Goal: Information Seeking & Learning: Find specific fact

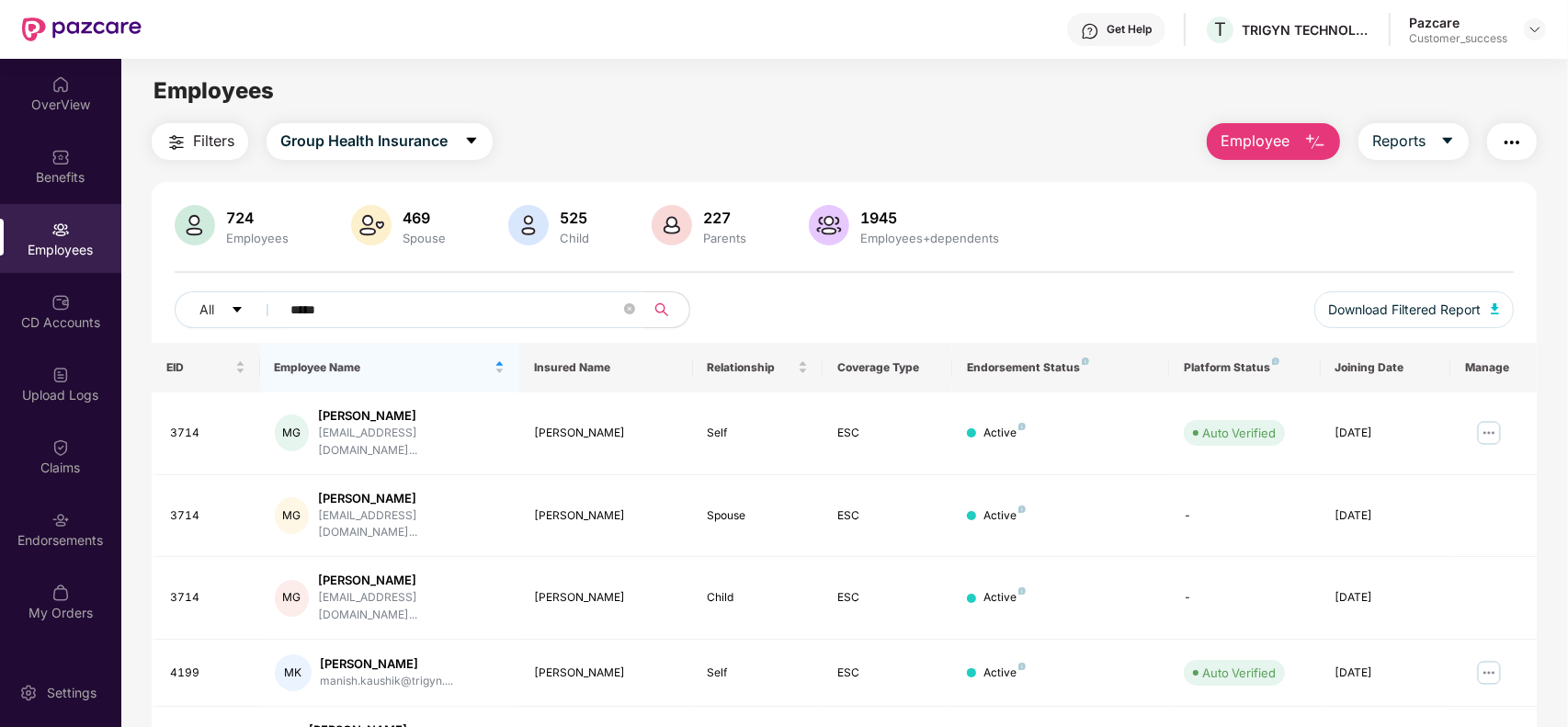
scroll to position [58, 0]
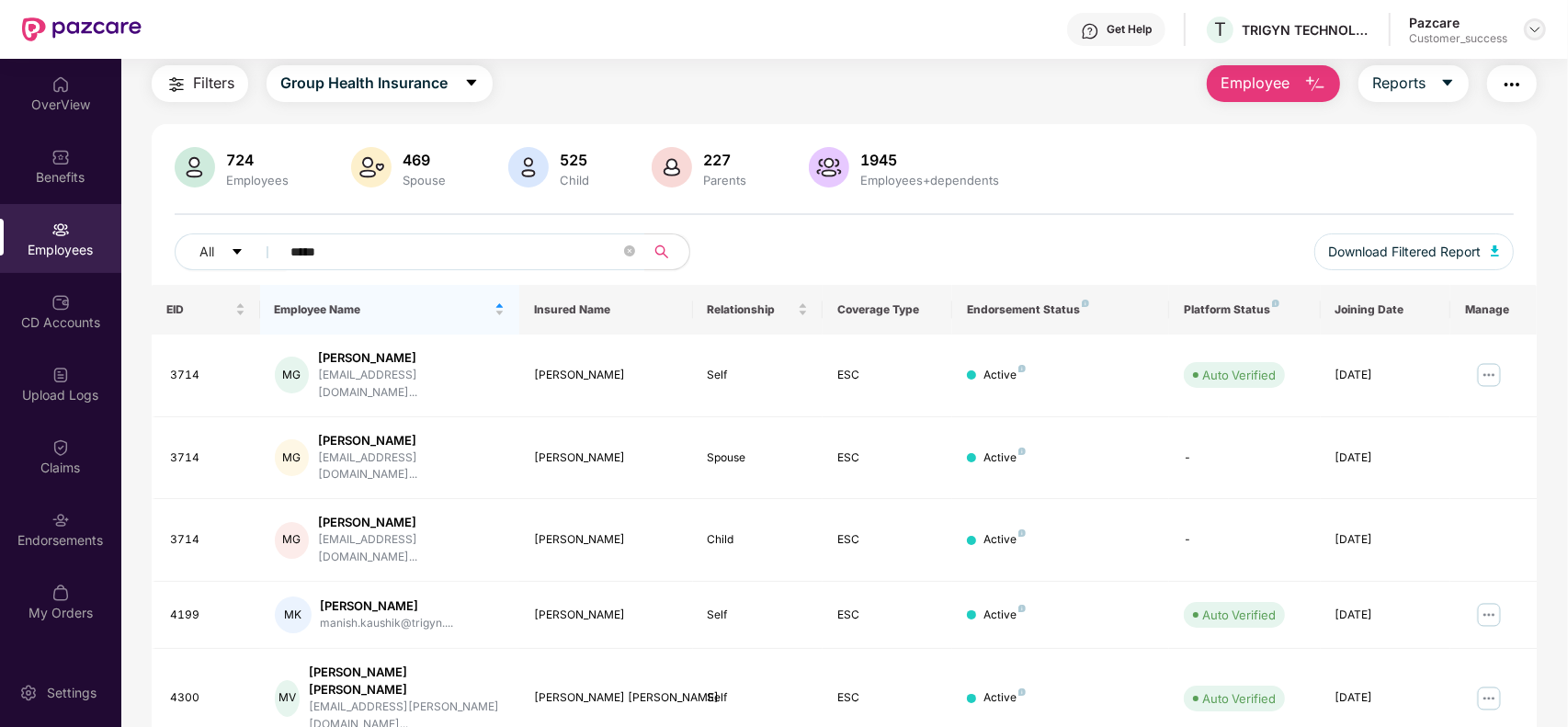
click at [1535, 26] on img at bounding box center [1534, 29] width 15 height 15
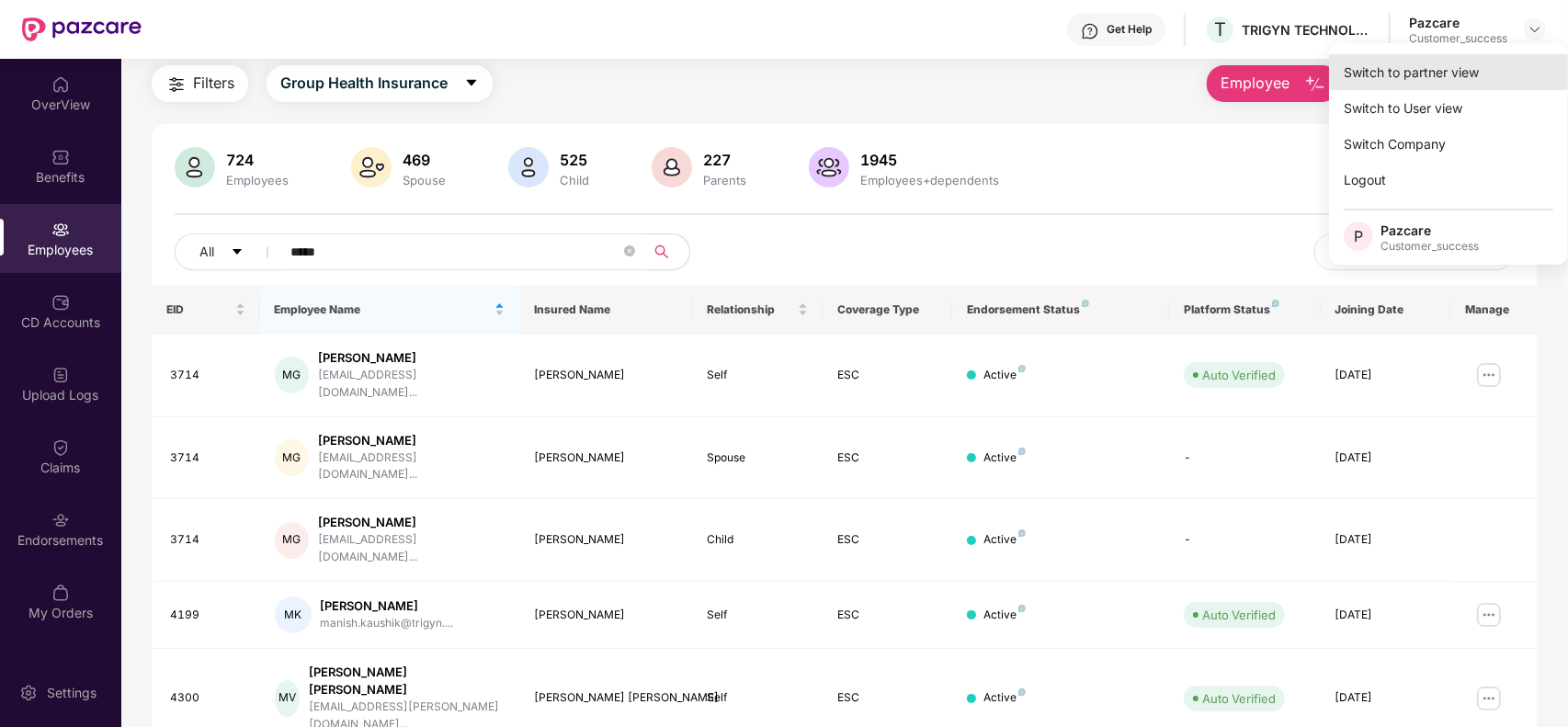
click at [1361, 71] on div "Switch to partner view" at bounding box center [1448, 72] width 239 height 36
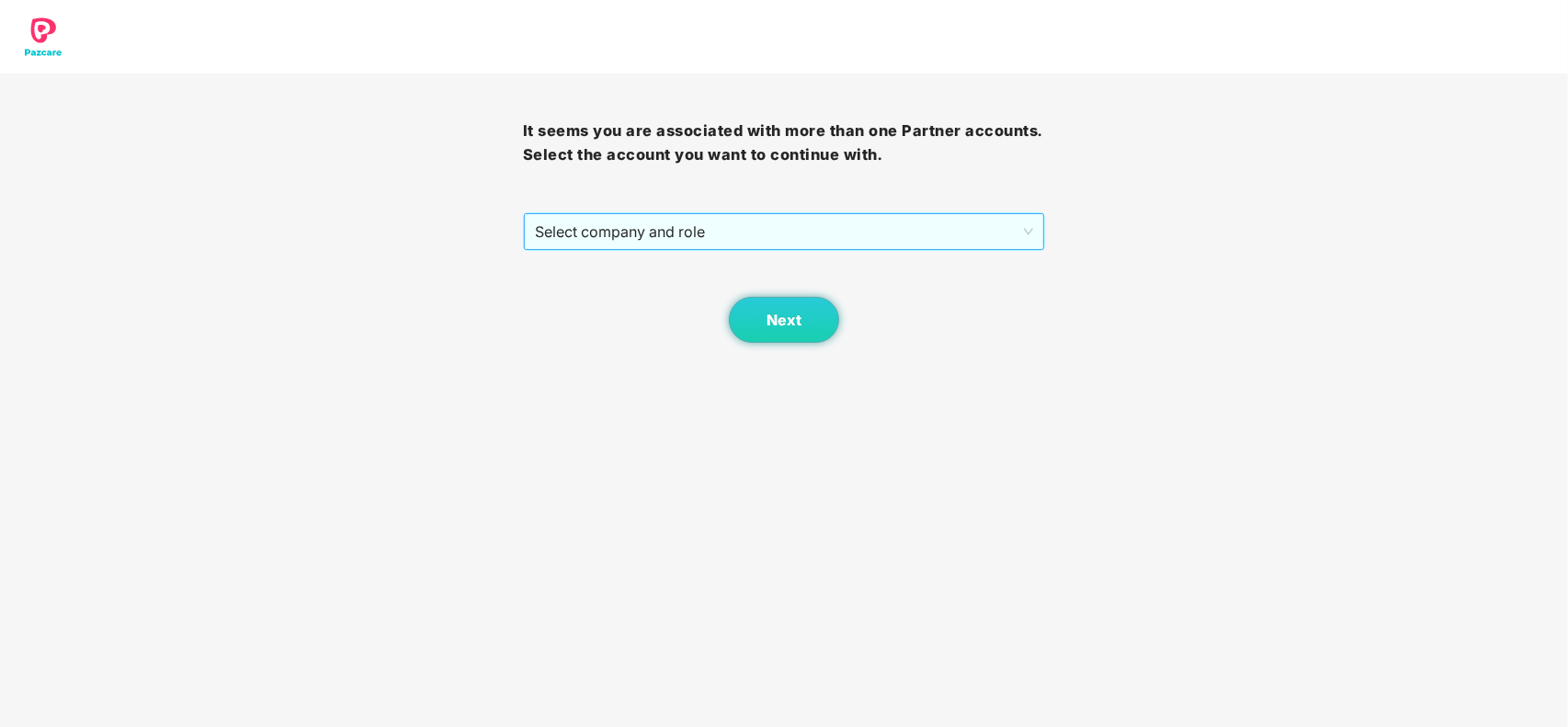
click at [702, 225] on span "Select company and role" at bounding box center [784, 232] width 499 height 35
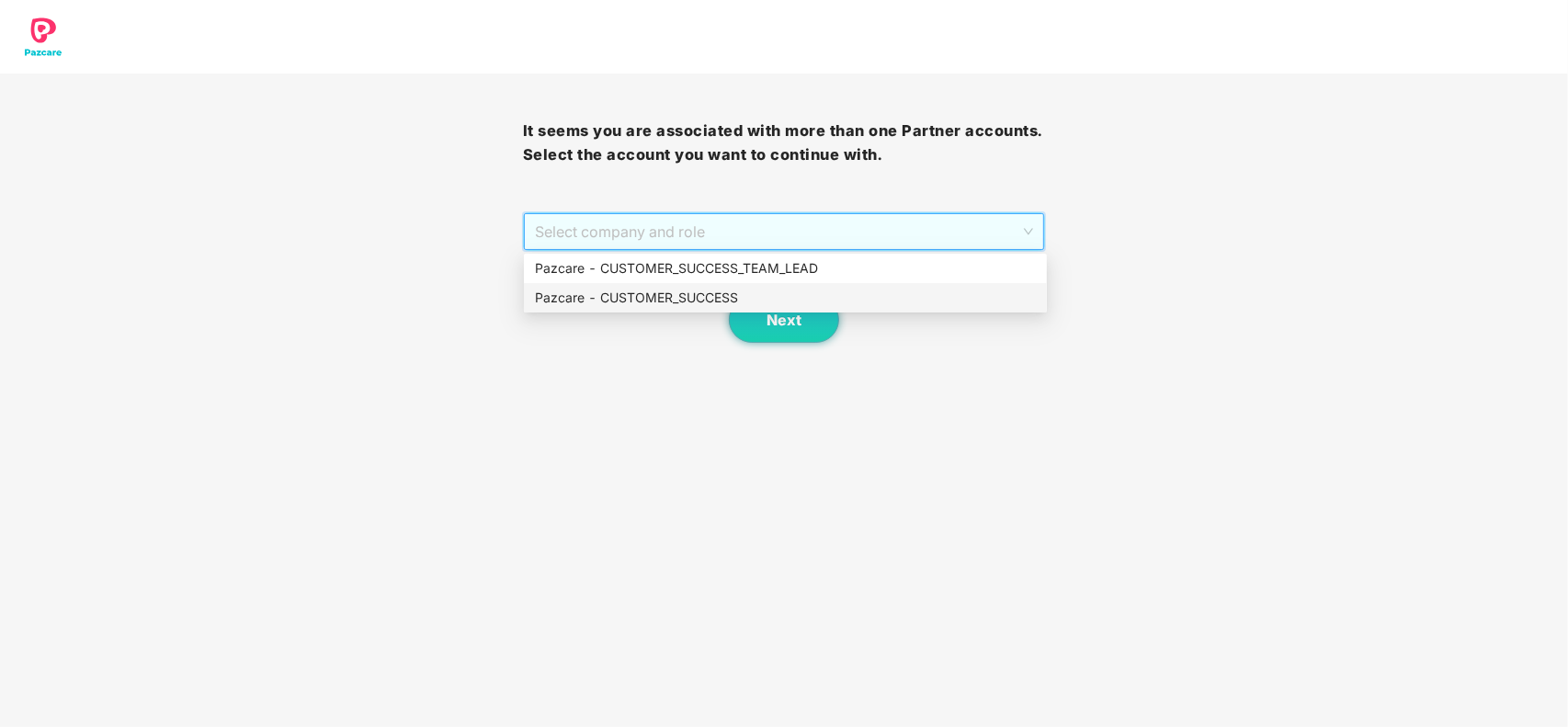
click at [642, 306] on div "Pazcare - CUSTOMER_SUCCESS" at bounding box center [785, 298] width 501 height 20
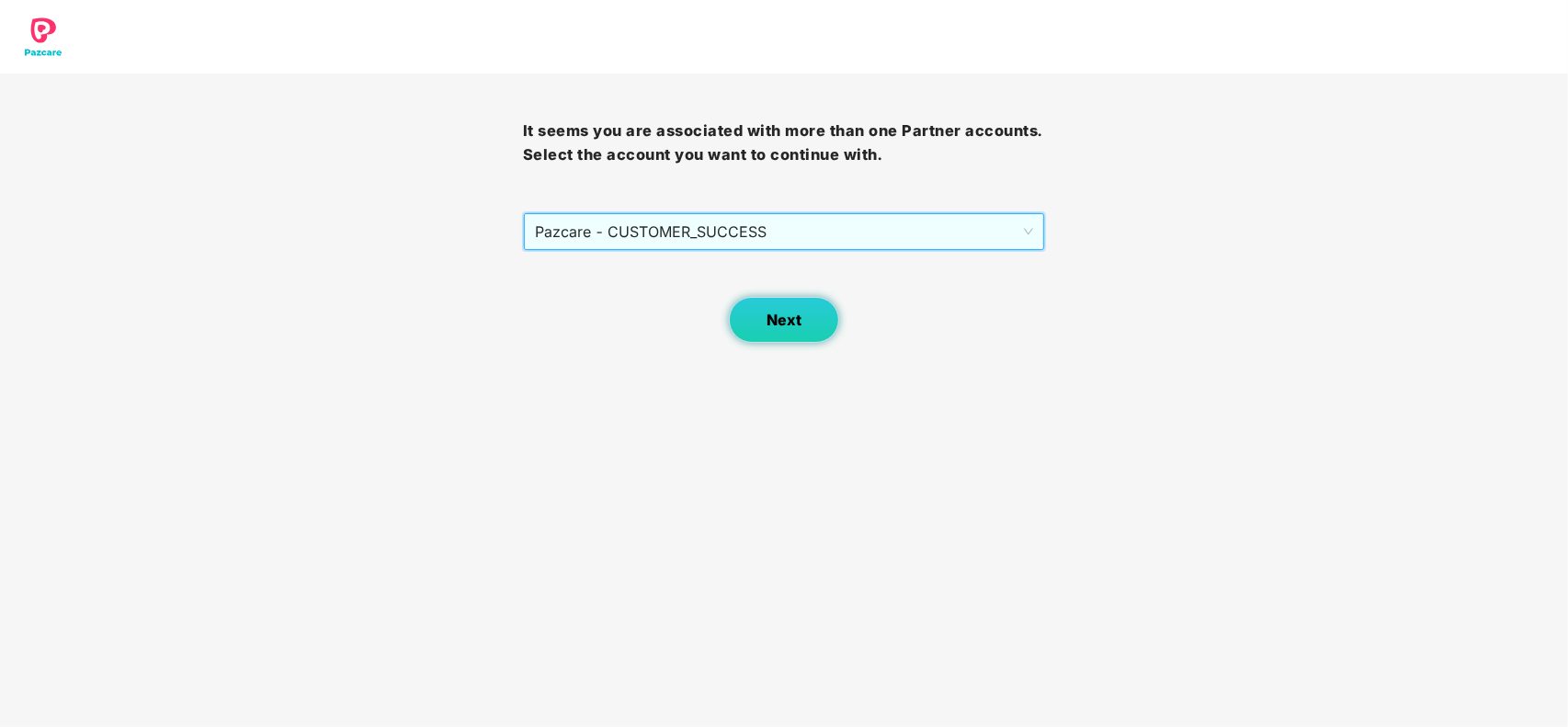
click at [767, 311] on span "Next" at bounding box center [784, 320] width 35 height 17
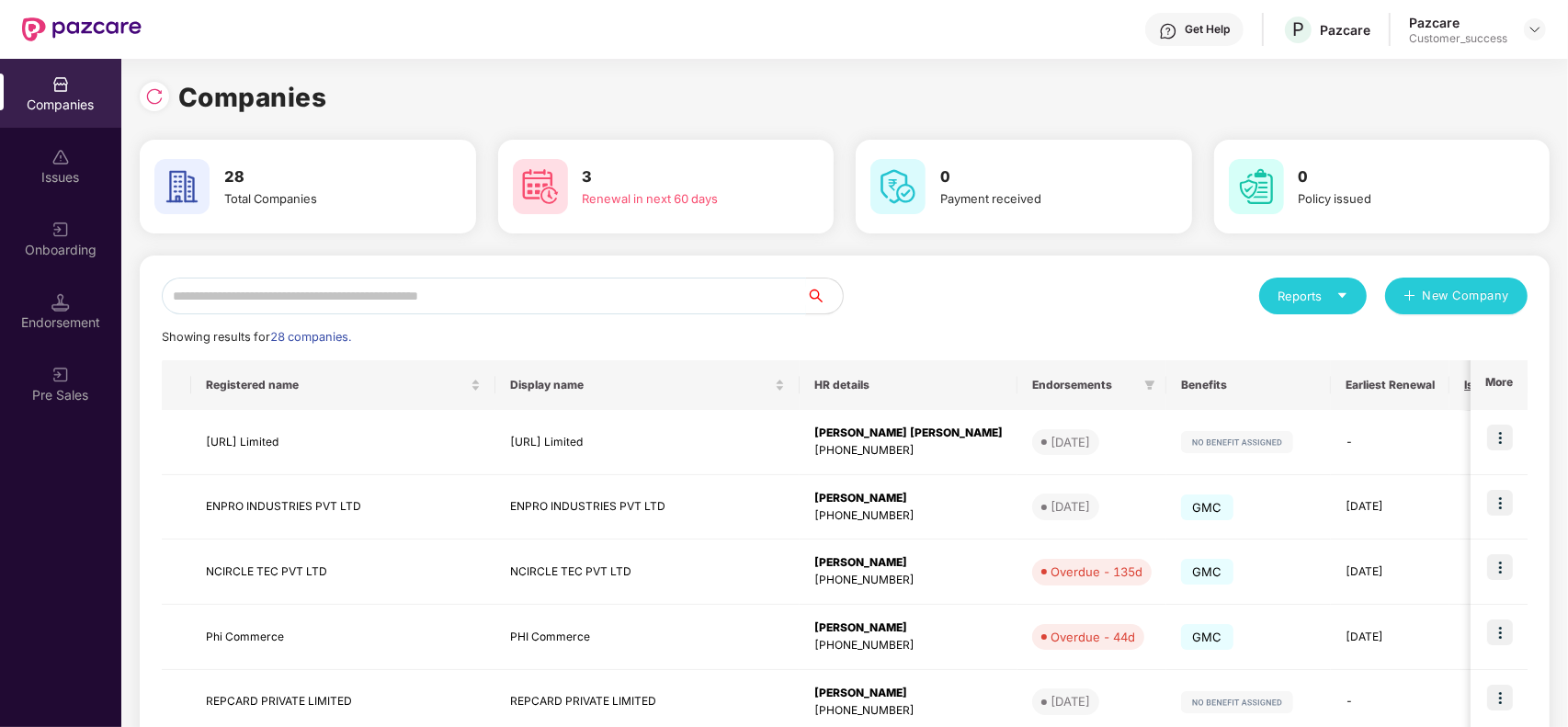
click at [485, 286] on input "text" at bounding box center [484, 296] width 644 height 37
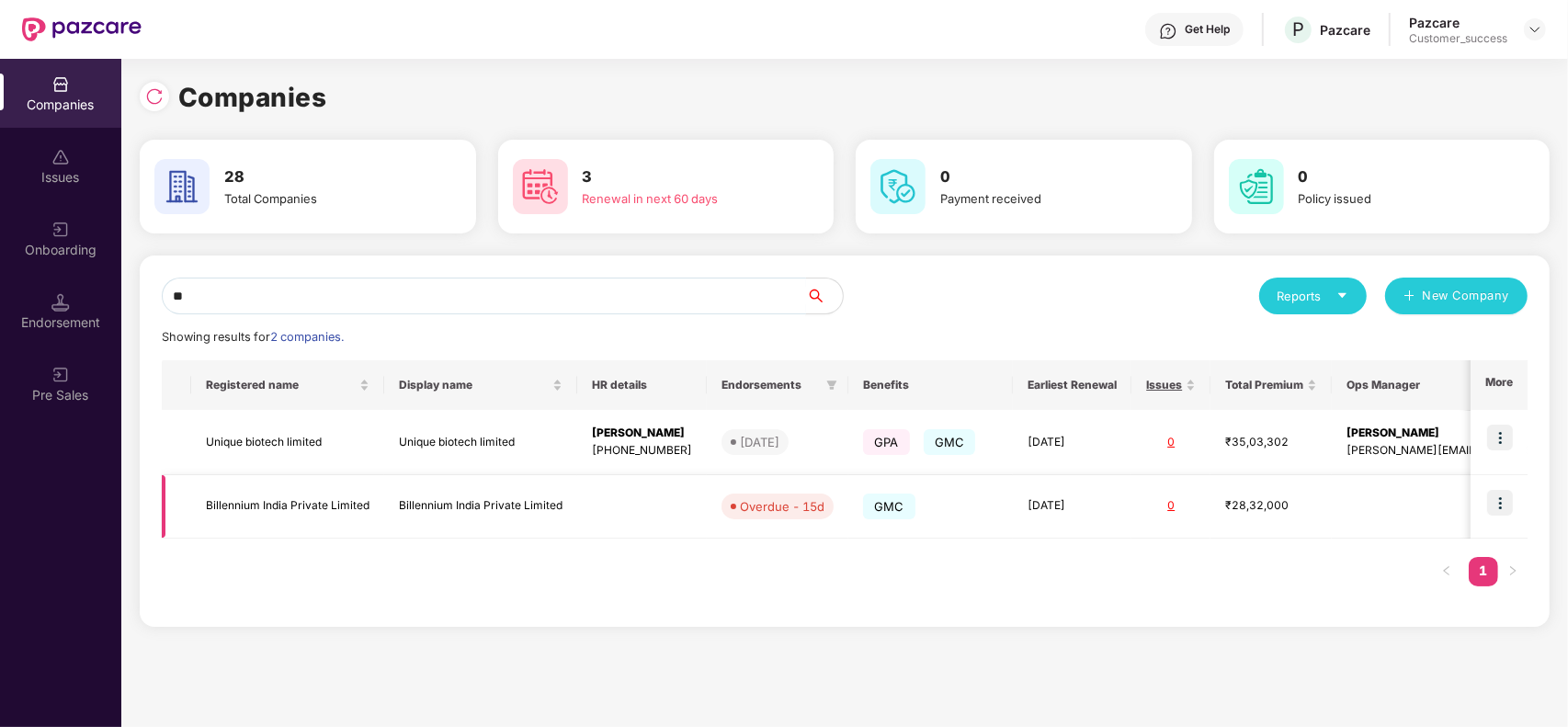
type input "**"
click at [1490, 497] on img at bounding box center [1499, 502] width 26 height 26
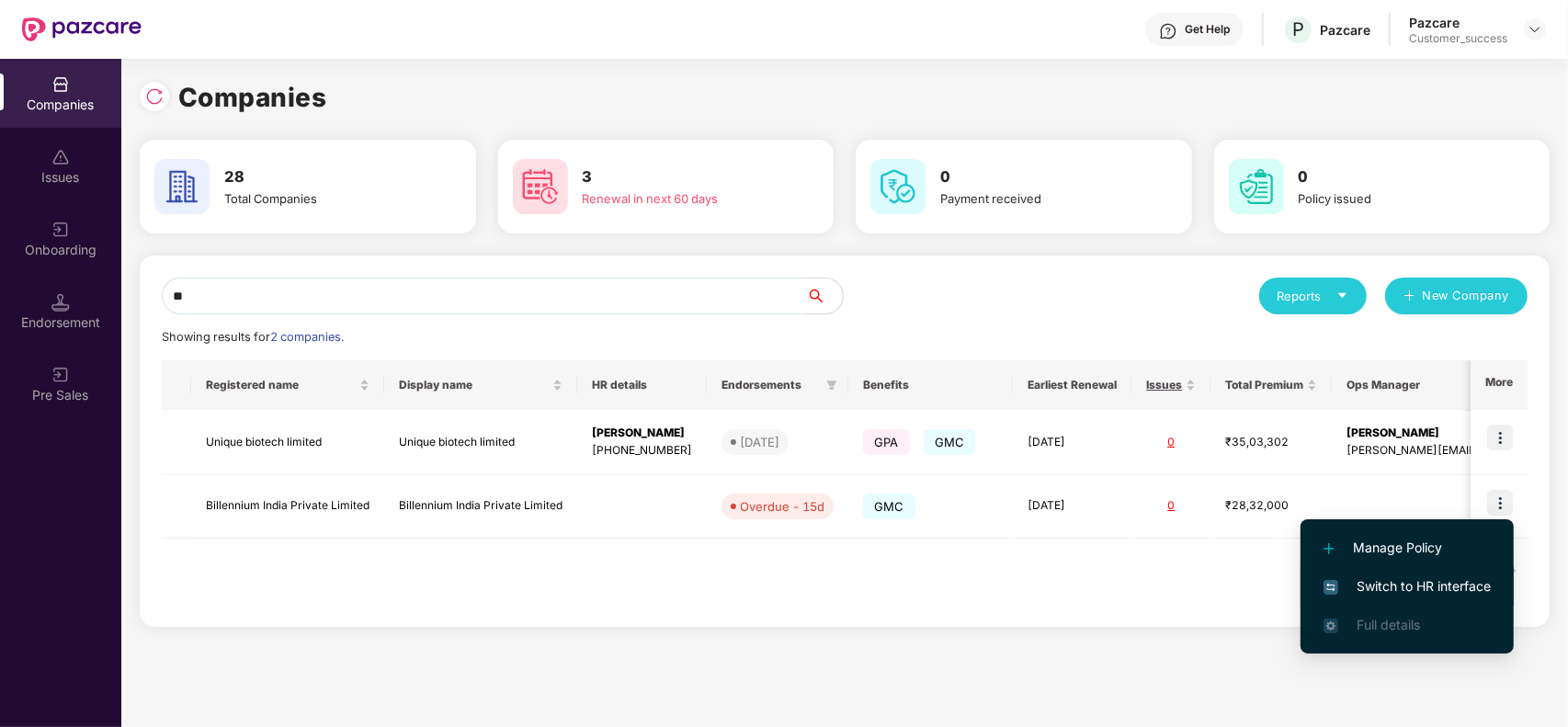
click at [1386, 586] on span "Switch to HR interface" at bounding box center [1407, 586] width 168 height 20
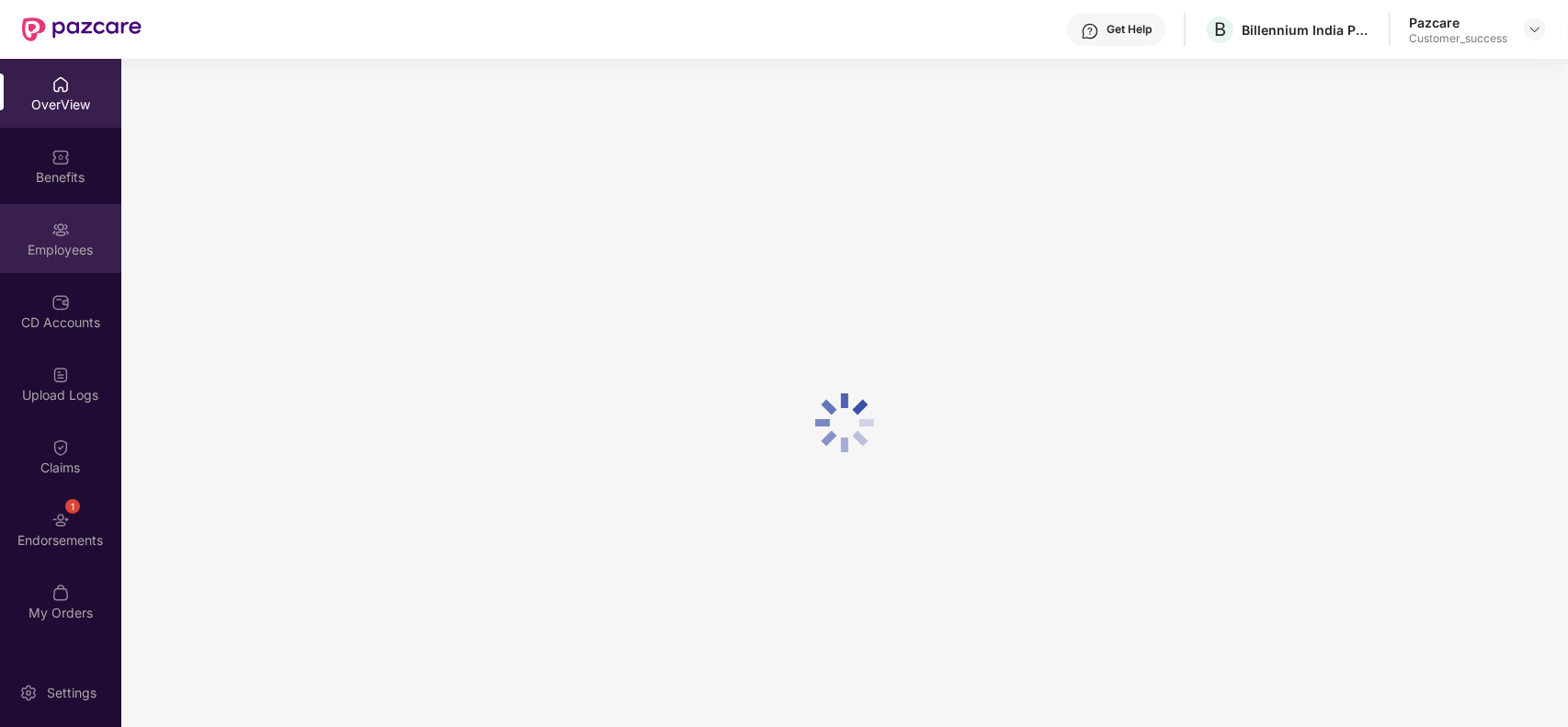
click at [65, 232] on img at bounding box center [60, 230] width 18 height 18
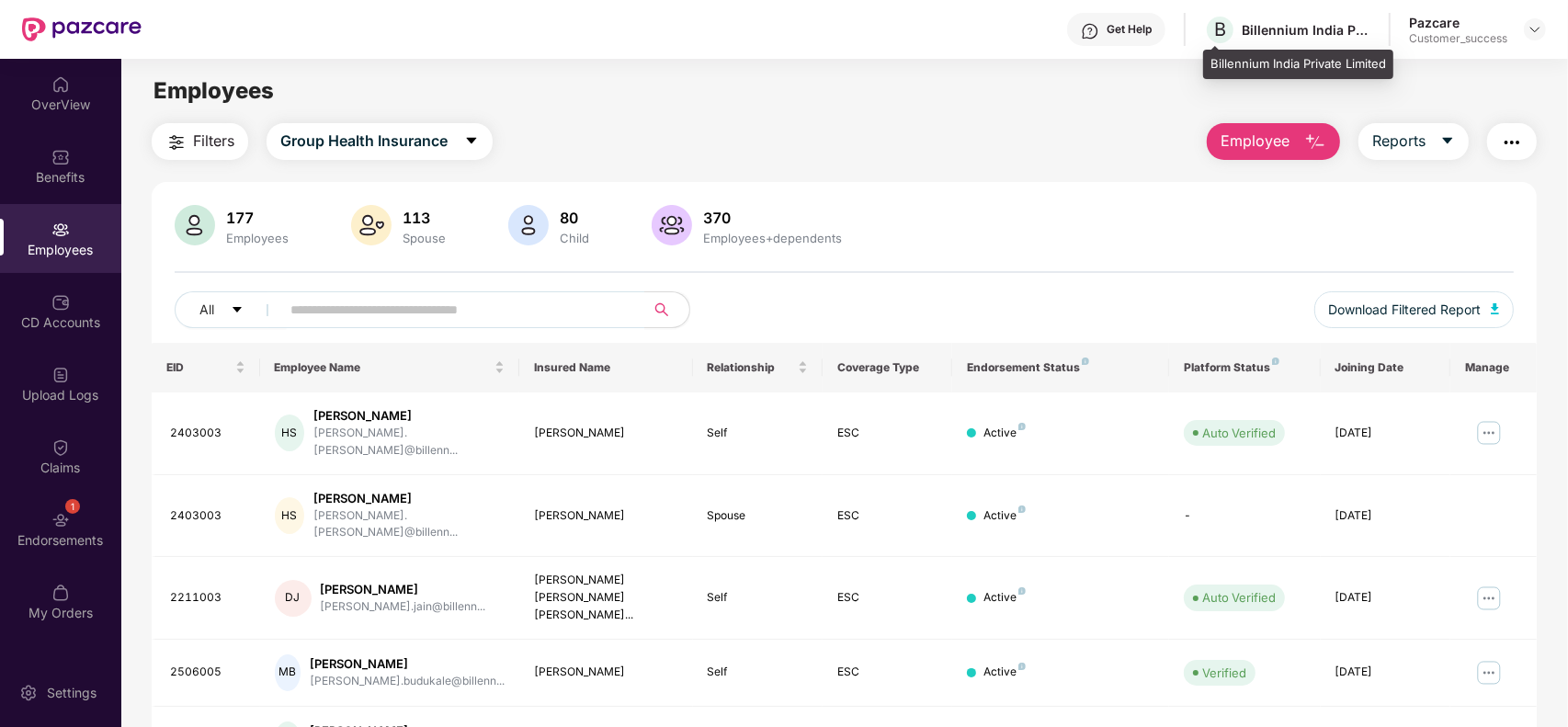
drag, startPoint x: 1331, startPoint y: 44, endPoint x: 1374, endPoint y: 64, distance: 47.4
click at [1374, 64] on div "Billennium India Private Limited" at bounding box center [1298, 64] width 190 height 29
drag, startPoint x: 1389, startPoint y: 64, endPoint x: 1206, endPoint y: 64, distance: 183.0
click at [1206, 64] on div "Billennium India Private Limited" at bounding box center [1298, 64] width 190 height 29
copy div "Billennium India Private Limited"
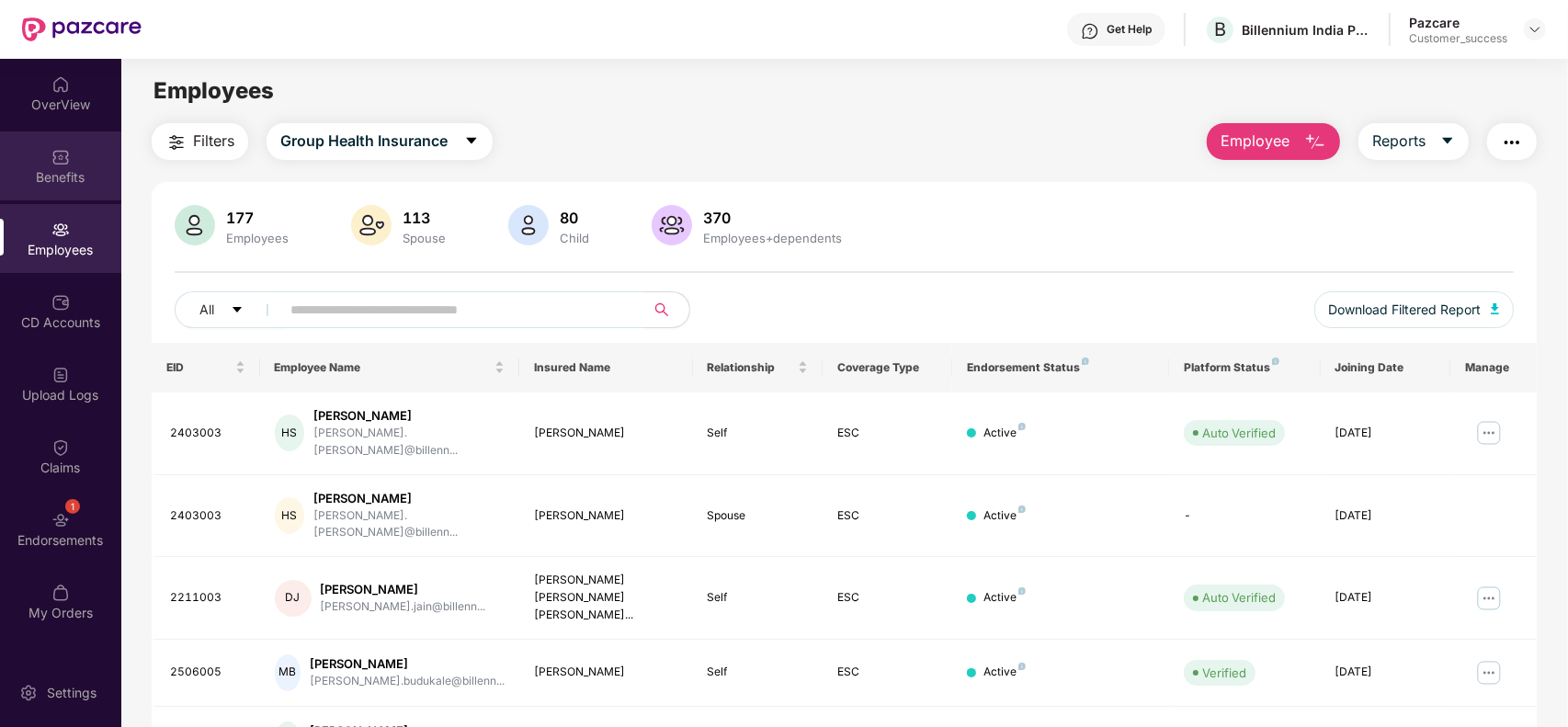
click at [61, 181] on div "Benefits" at bounding box center [60, 177] width 121 height 18
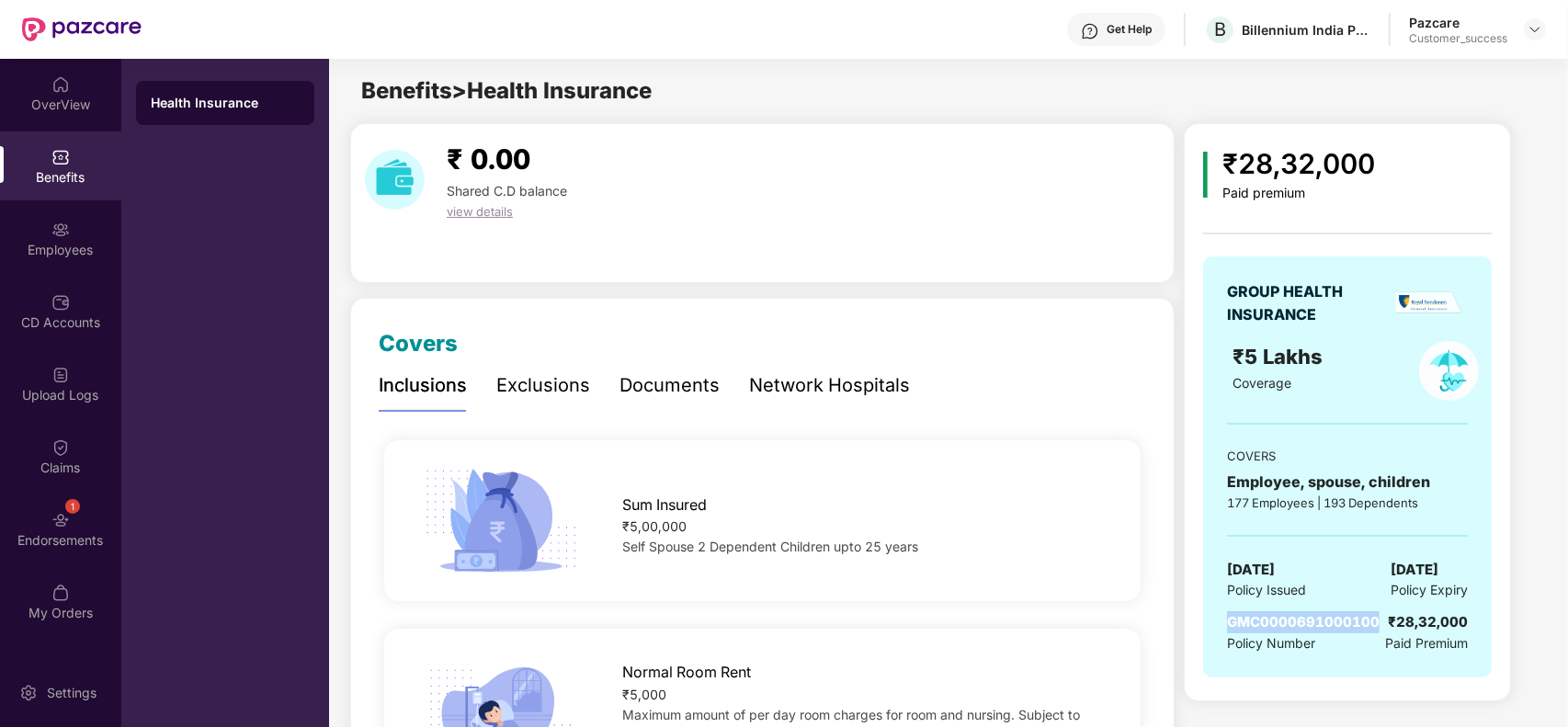
drag, startPoint x: 1380, startPoint y: 625, endPoint x: 1232, endPoint y: 625, distance: 148.0
click at [1232, 625] on span "GMC0000691000100" at bounding box center [1302, 622] width 152 height 17
copy span "GMC0000691000100"
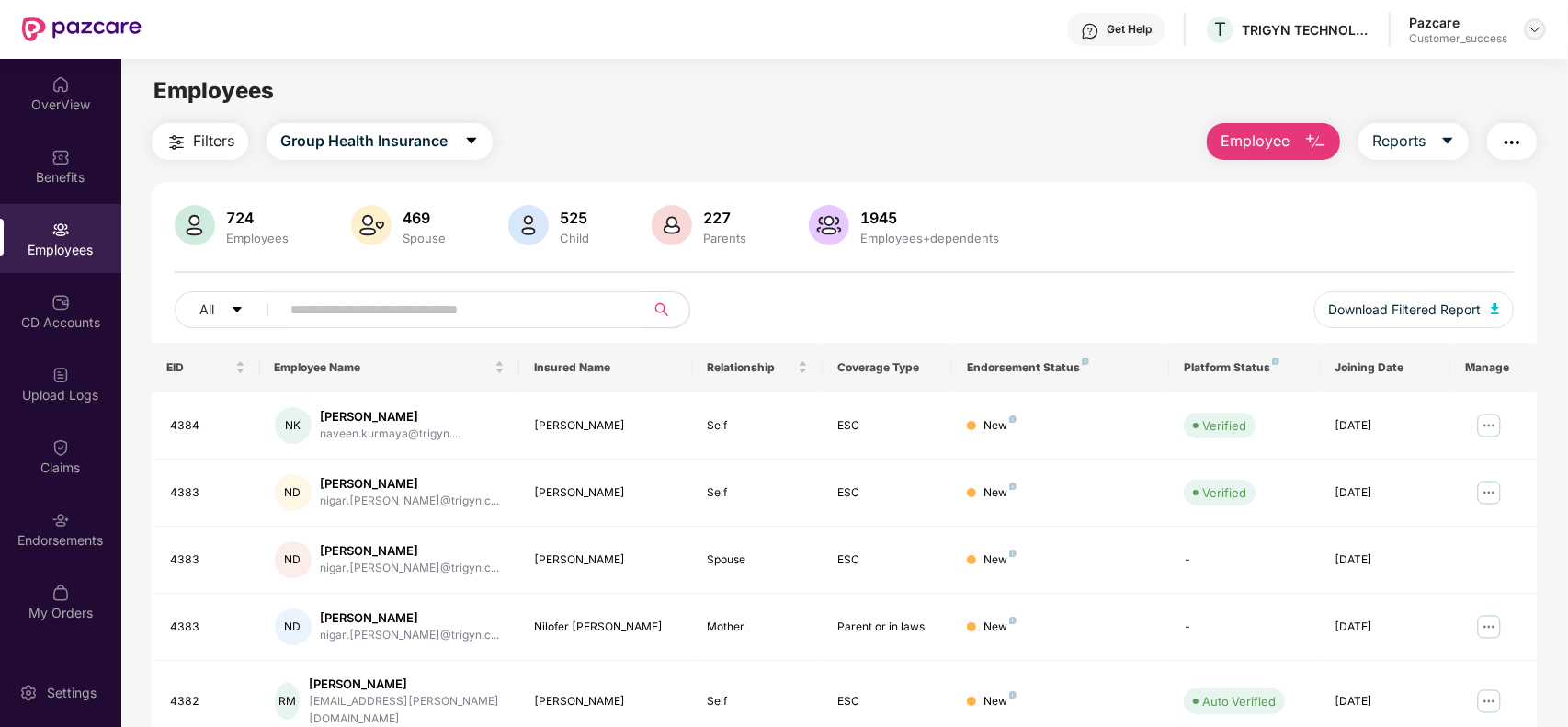
click at [1533, 35] on img at bounding box center [1534, 29] width 15 height 15
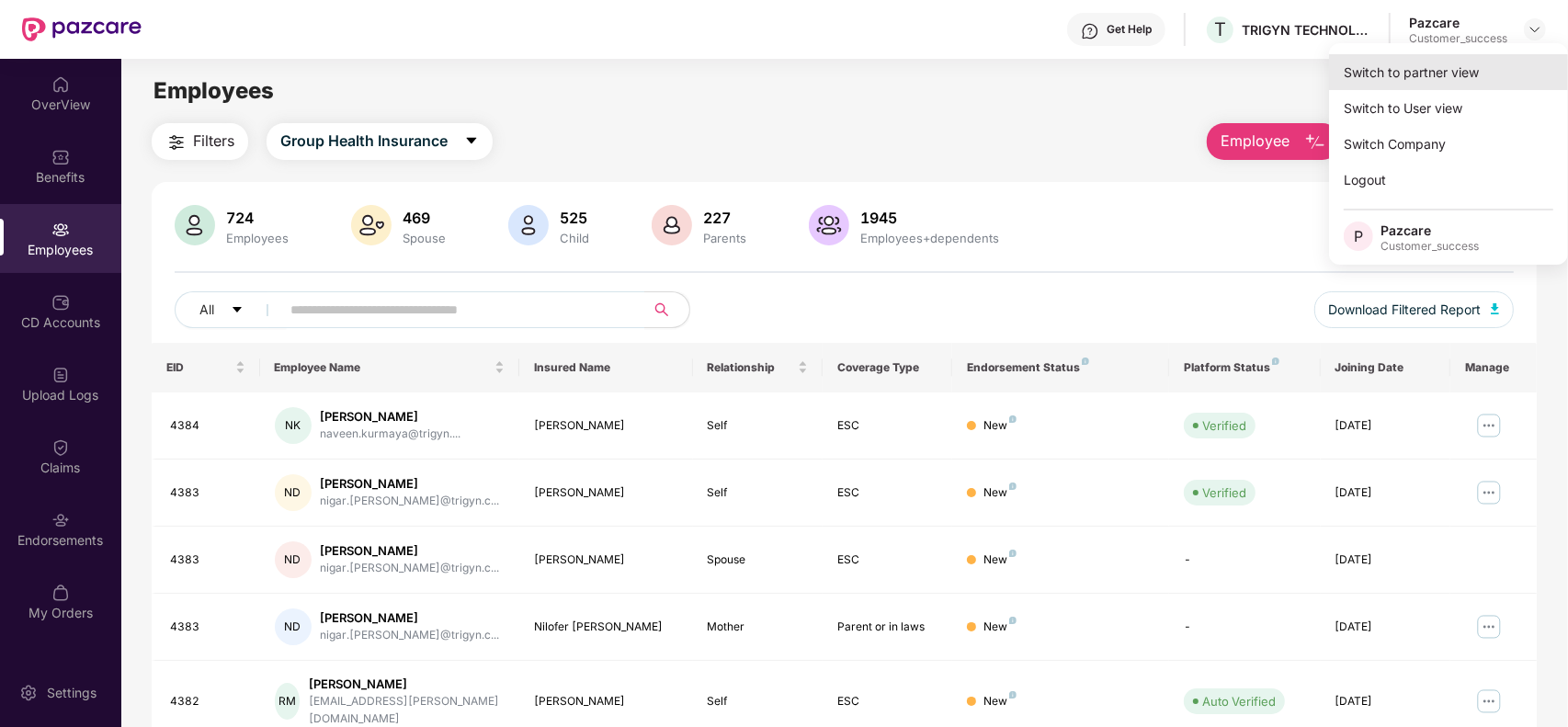
click at [1418, 69] on div "Switch to partner view" at bounding box center [1448, 72] width 239 height 36
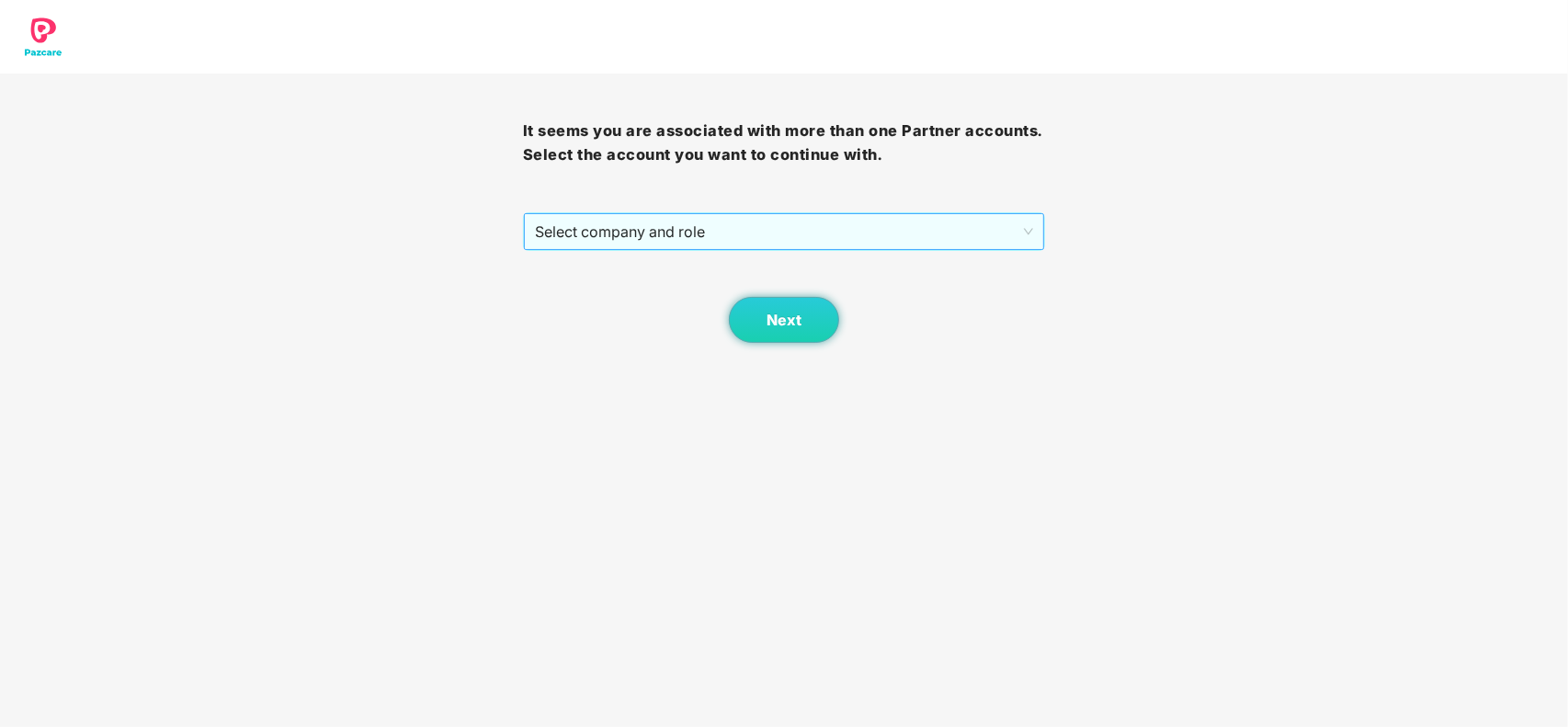
click at [727, 241] on span "Select company and role" at bounding box center [784, 232] width 499 height 35
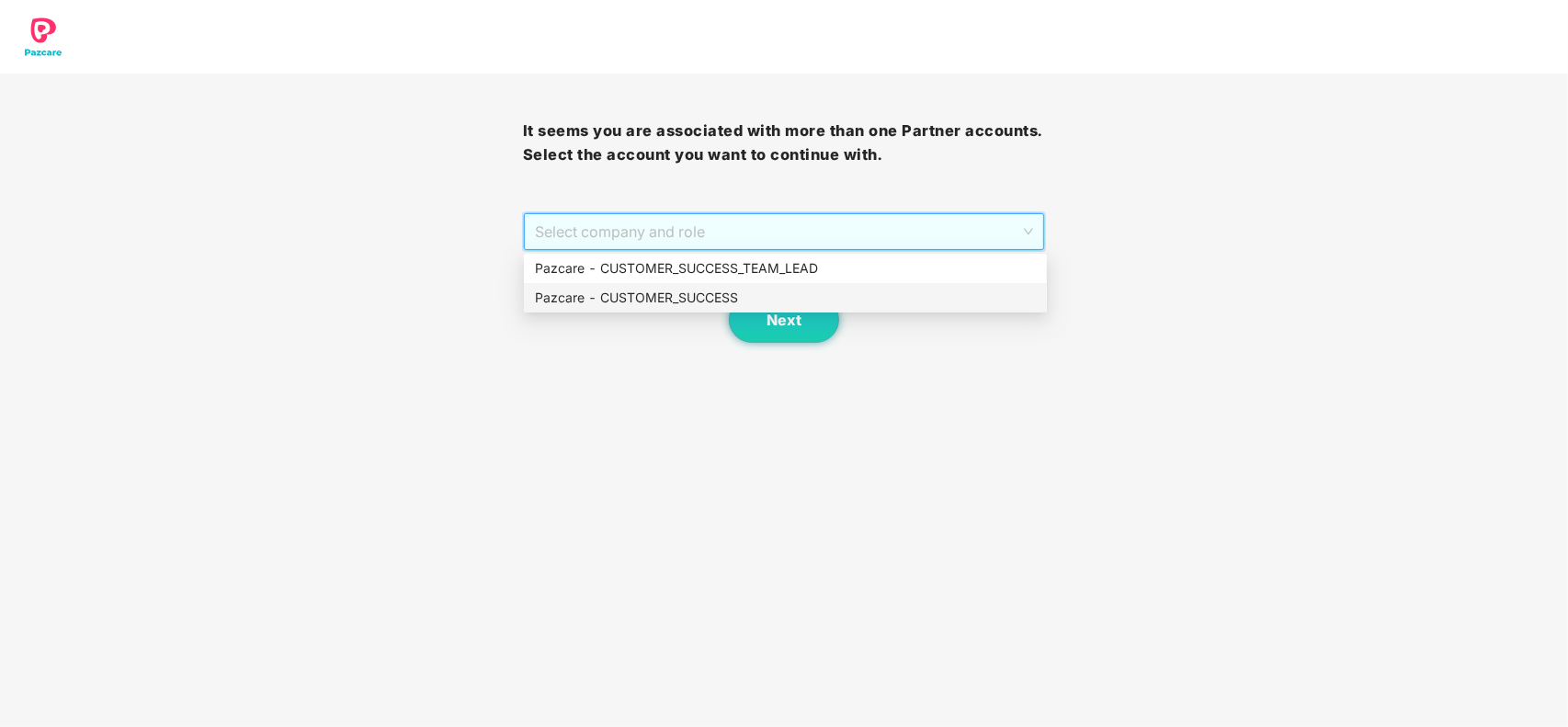
click at [665, 305] on div "Pazcare - CUSTOMER_SUCCESS" at bounding box center [785, 298] width 501 height 20
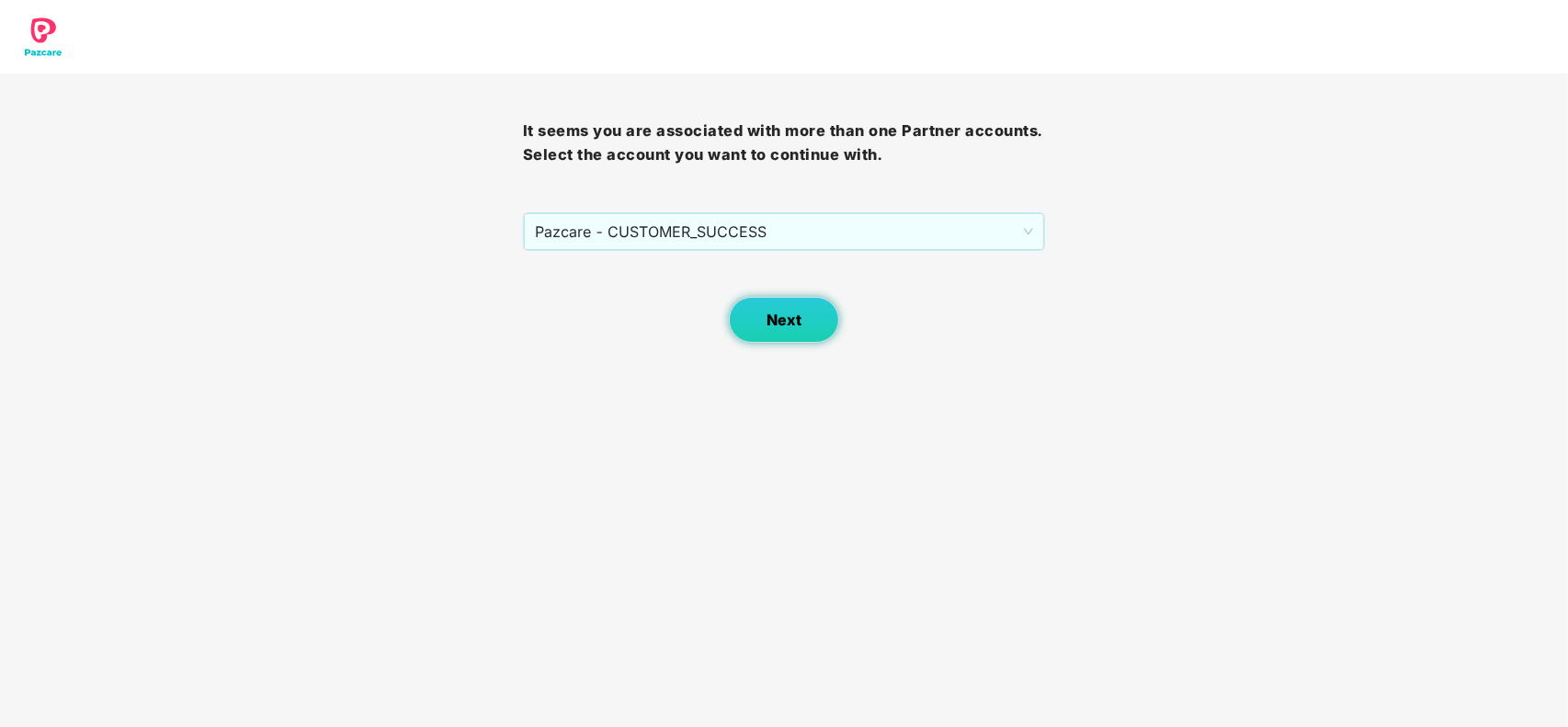
click at [773, 315] on span "Next" at bounding box center [784, 320] width 35 height 17
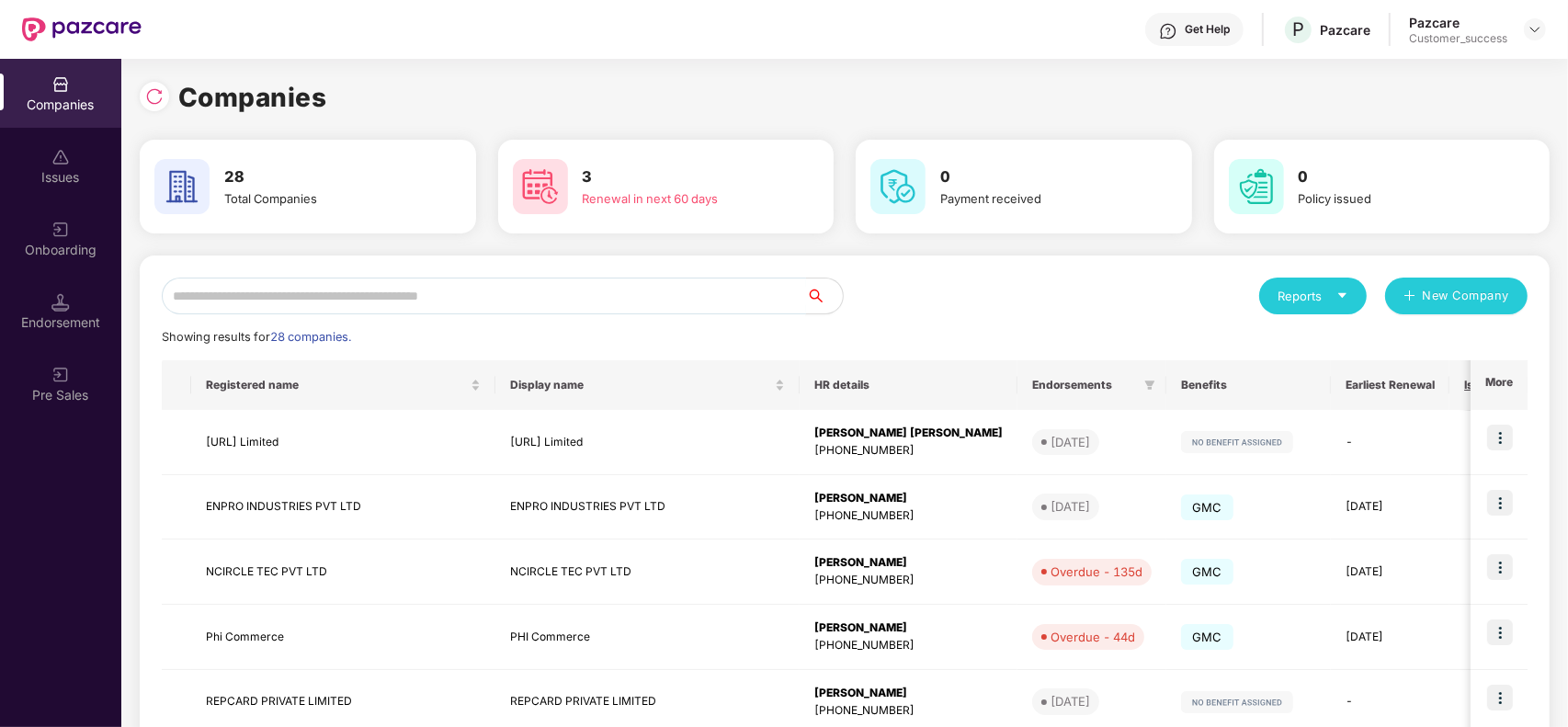
click at [389, 300] on input "text" at bounding box center [484, 296] width 644 height 37
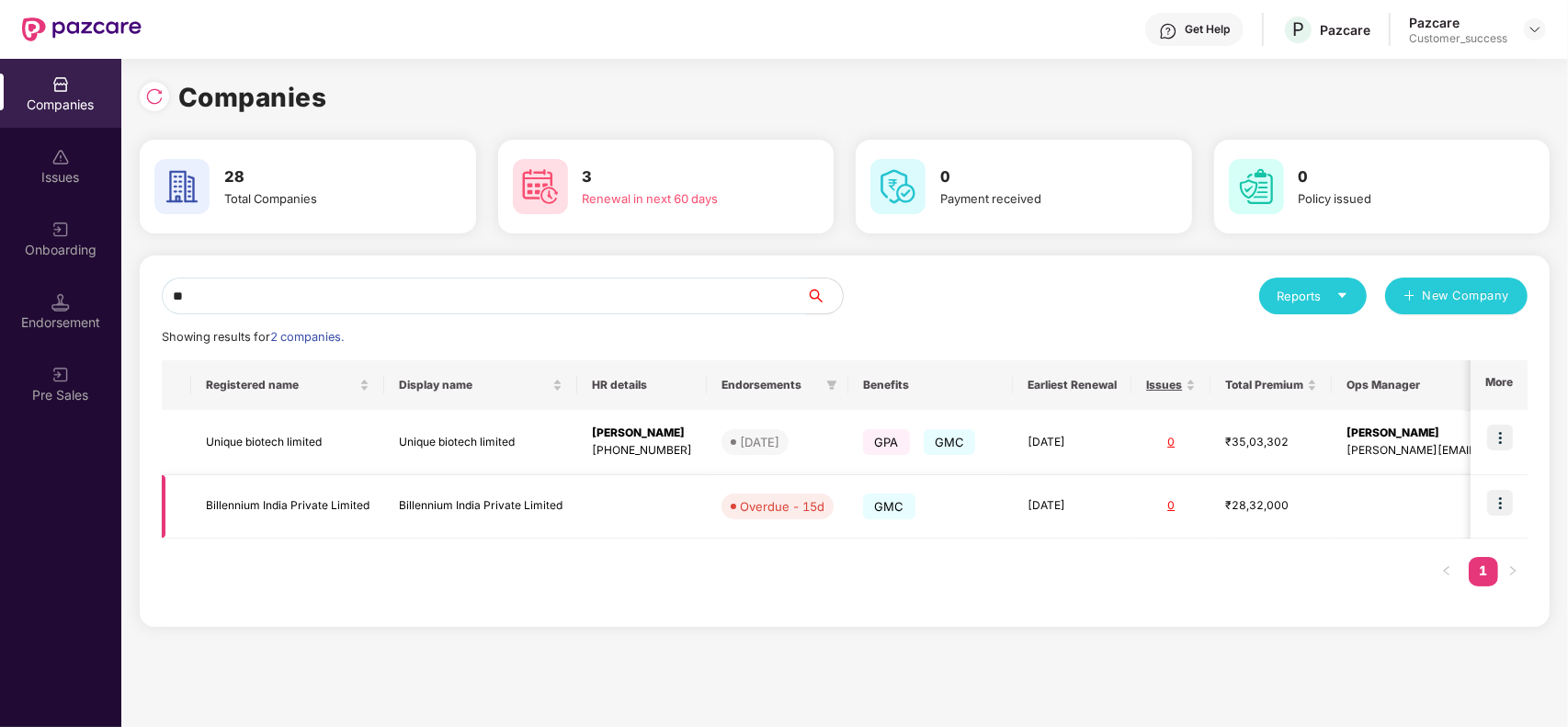
type input "**"
click at [1503, 507] on img at bounding box center [1499, 502] width 26 height 26
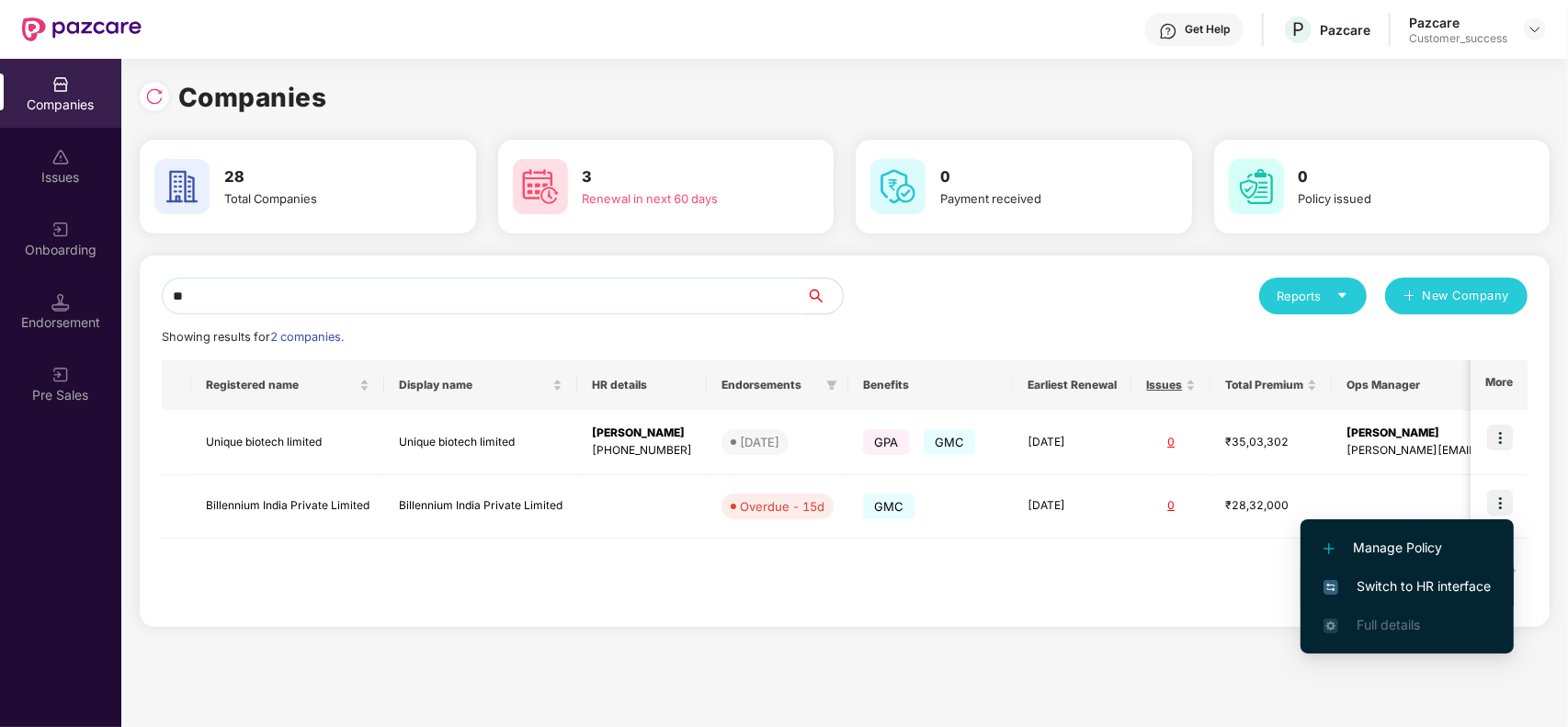
click at [1397, 577] on span "Switch to HR interface" at bounding box center [1407, 586] width 168 height 20
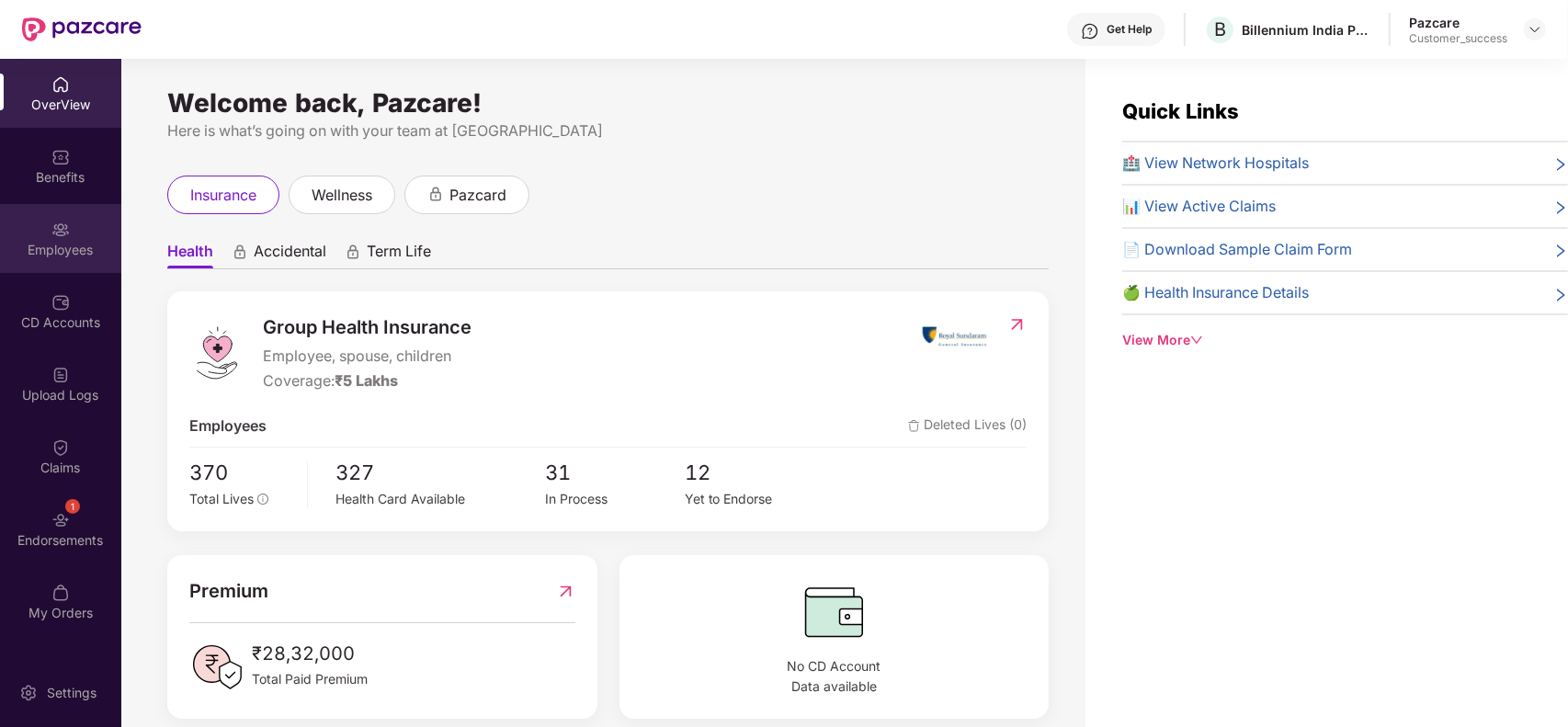
click at [52, 253] on div "Employees" at bounding box center [60, 249] width 121 height 18
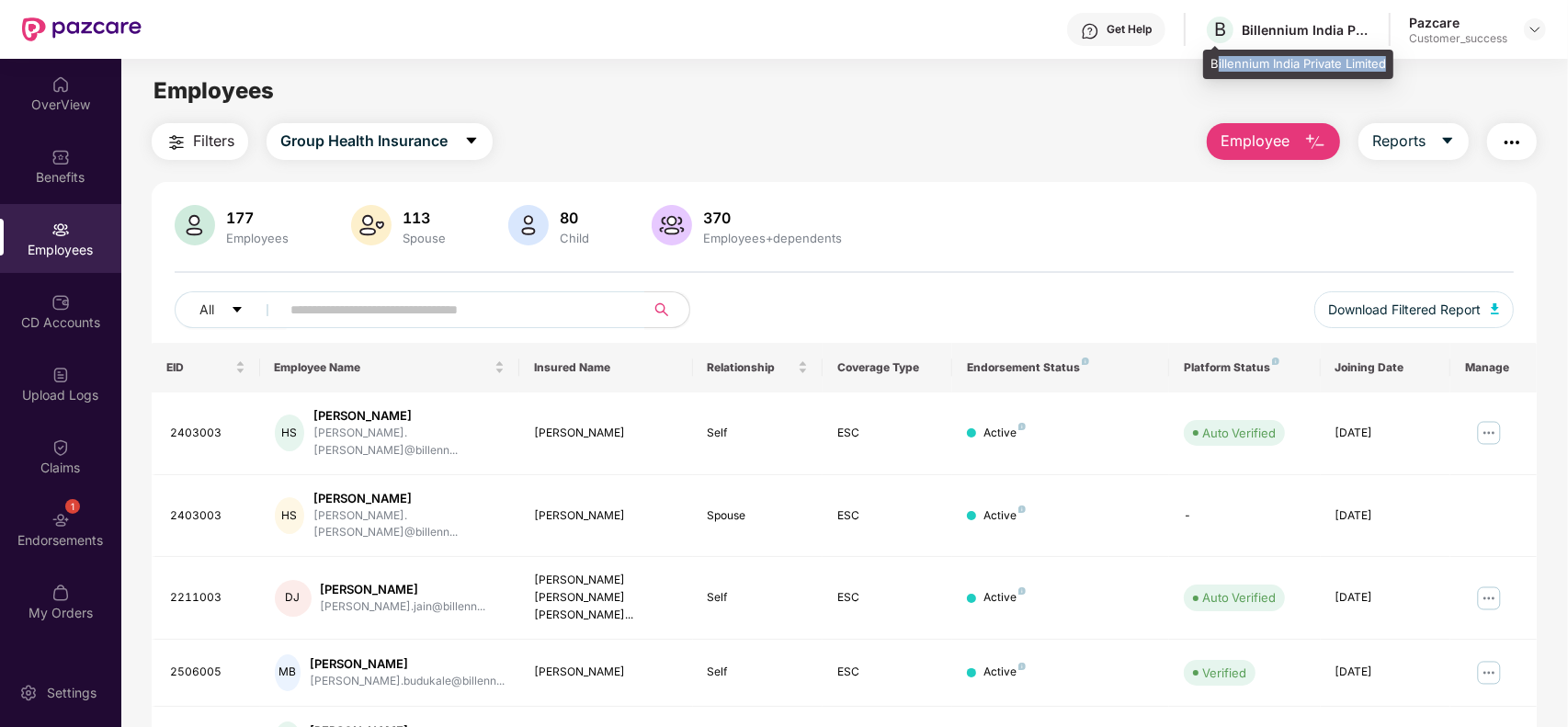
drag, startPoint x: 1390, startPoint y: 62, endPoint x: 1216, endPoint y: 57, distance: 174.1
click at [1216, 57] on div "Billennium India Private Limited" at bounding box center [1298, 64] width 190 height 29
copy div "Billennium India Private Limited"
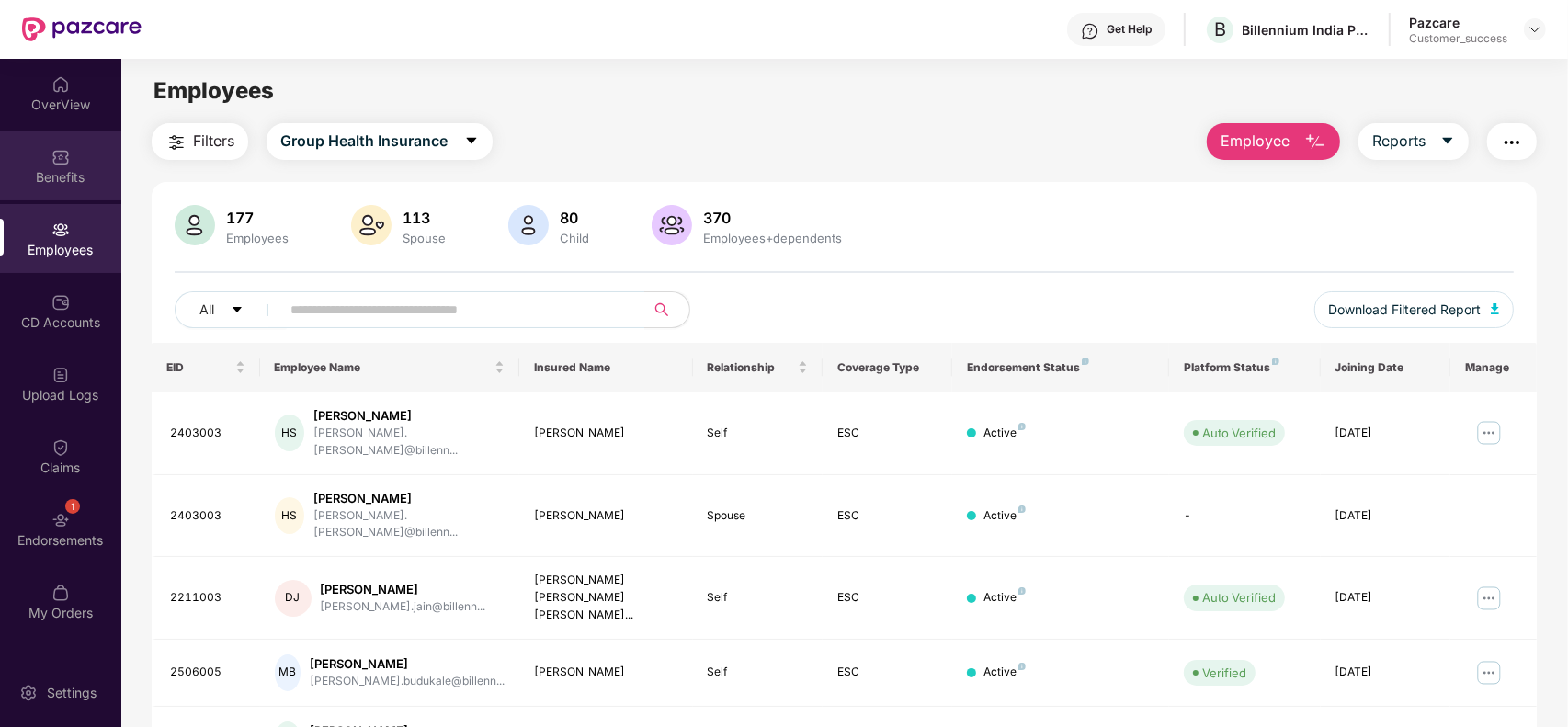
click at [79, 181] on div "Benefits" at bounding box center [60, 177] width 121 height 18
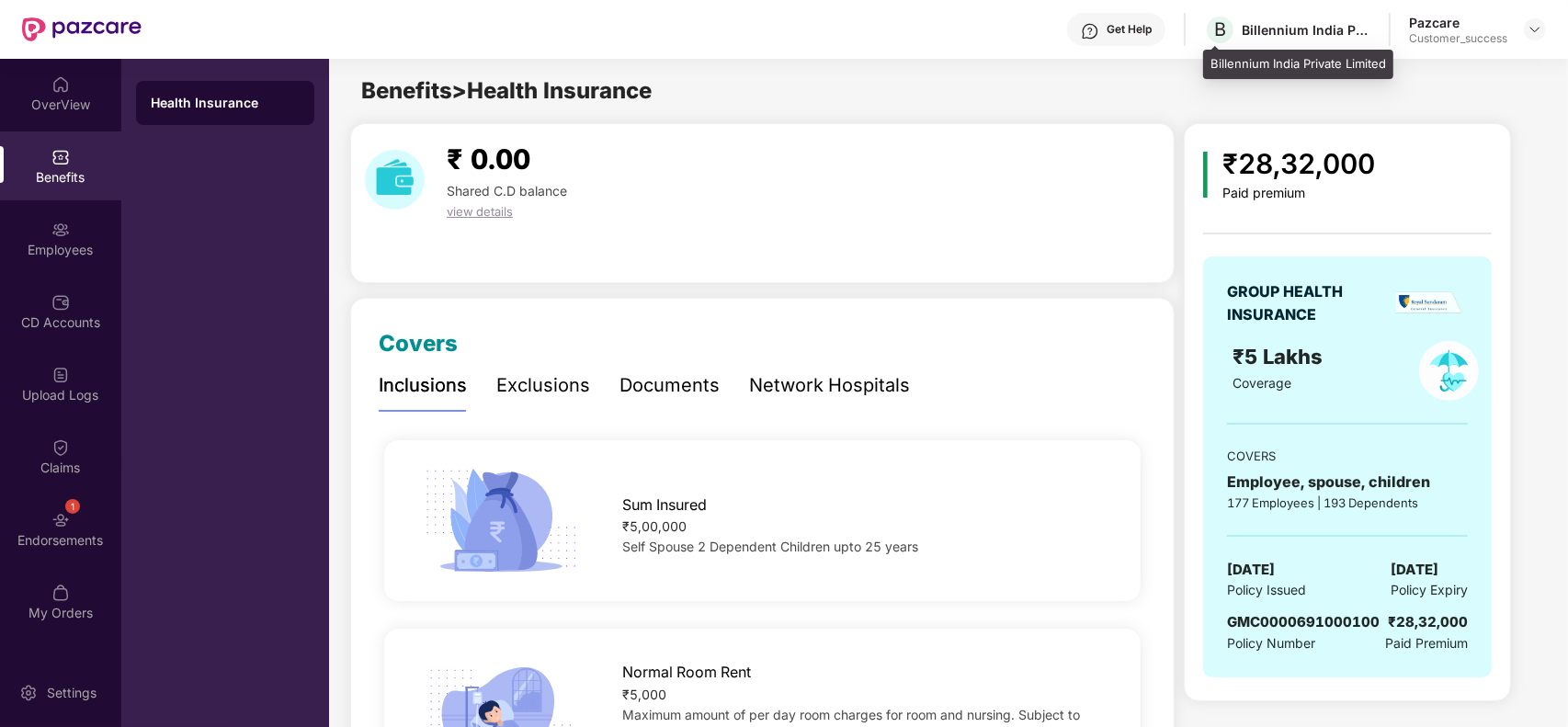
drag, startPoint x: 1251, startPoint y: 27, endPoint x: 1297, endPoint y: 60, distance: 56.6
click at [1297, 60] on div "Billennium India Private Limited" at bounding box center [1298, 64] width 190 height 29
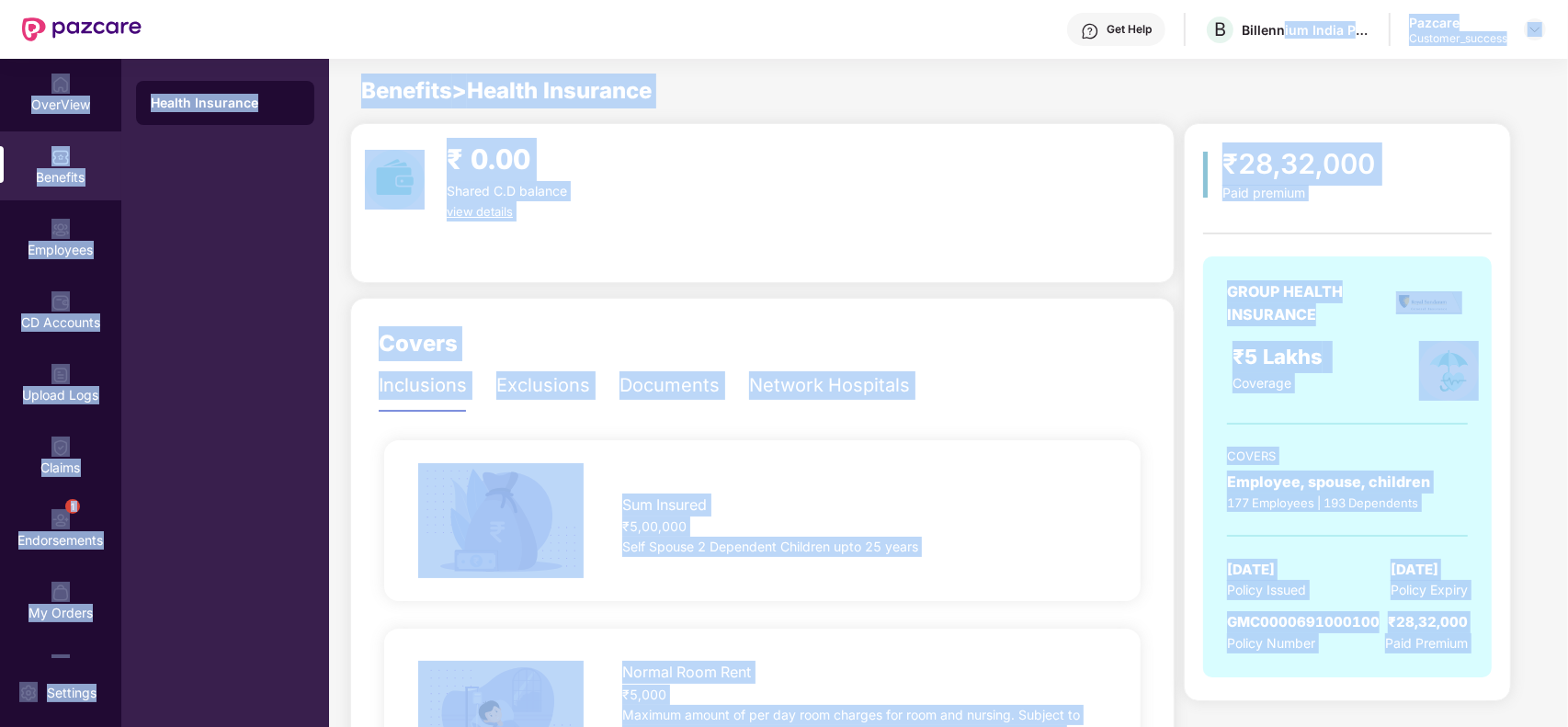
drag, startPoint x: 1210, startPoint y: 67, endPoint x: 1283, endPoint y: 52, distance: 74.5
click at [1283, 52] on div "Get Help B Billennium India Private Limited Pazcare Customer_success OverView B…" at bounding box center [784, 364] width 1568 height 727
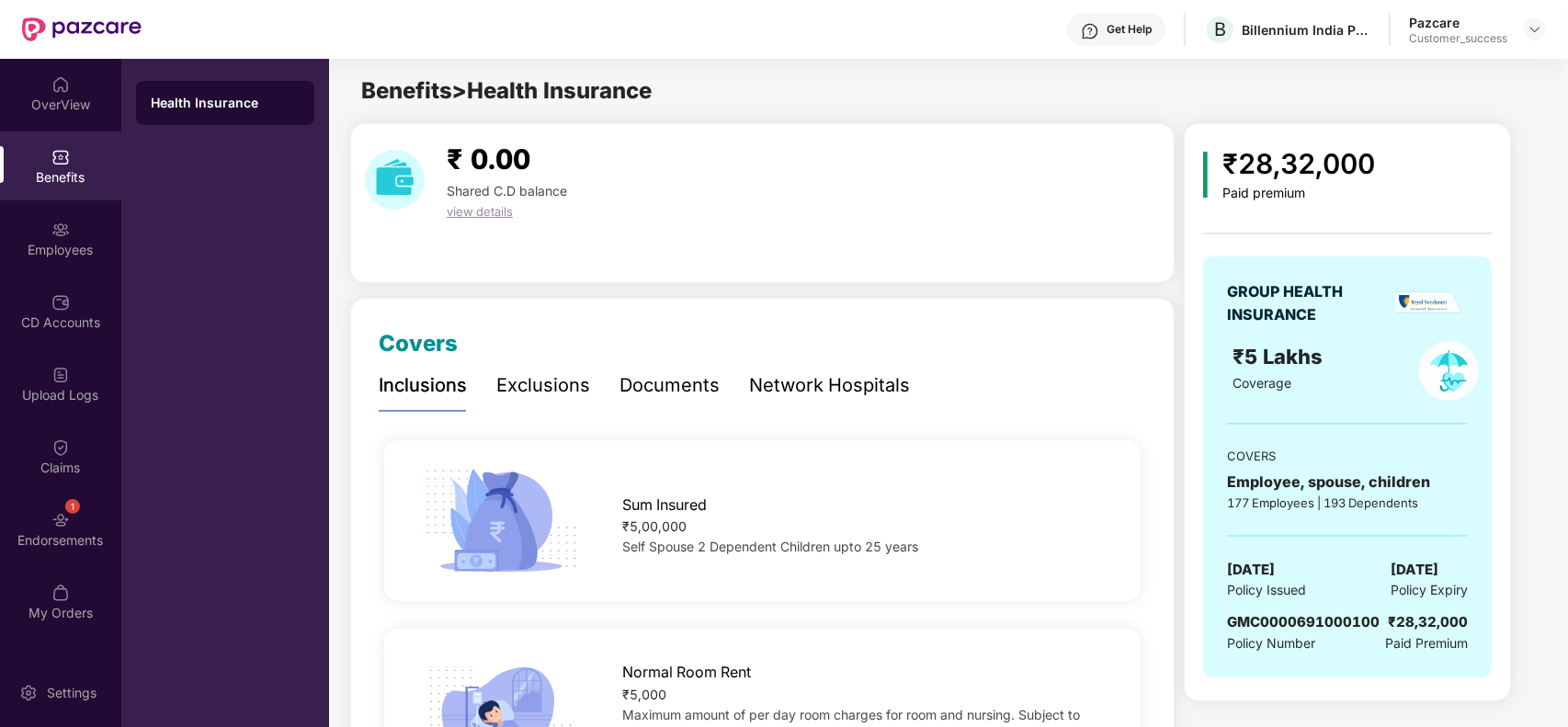
click at [1261, 48] on div "Get Help B Billennium India Private Limited Pazcare Customer_success" at bounding box center [843, 29] width 1404 height 59
drag, startPoint x: 1259, startPoint y: 38, endPoint x: 1309, endPoint y: 53, distance: 52.2
click at [1309, 53] on div "Billennium India Private Limited" at bounding box center [1298, 64] width 190 height 29
drag, startPoint x: 1297, startPoint y: 62, endPoint x: 1205, endPoint y: 60, distance: 92.0
click at [1205, 60] on div "Billennium India Private Limited" at bounding box center [1298, 64] width 190 height 29
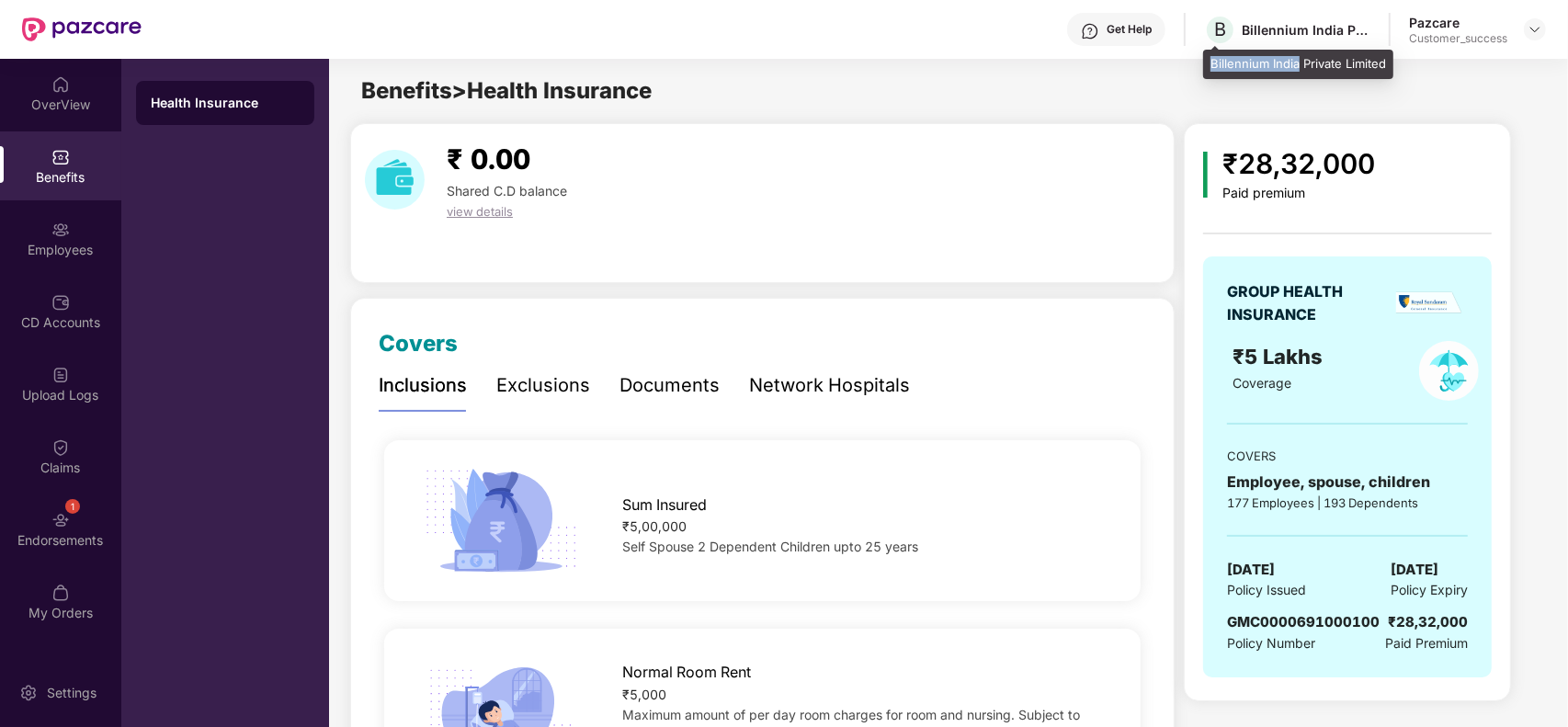
copy div "Billennium [GEOGRAPHIC_DATA]"
click at [1538, 30] on img at bounding box center [1534, 29] width 15 height 15
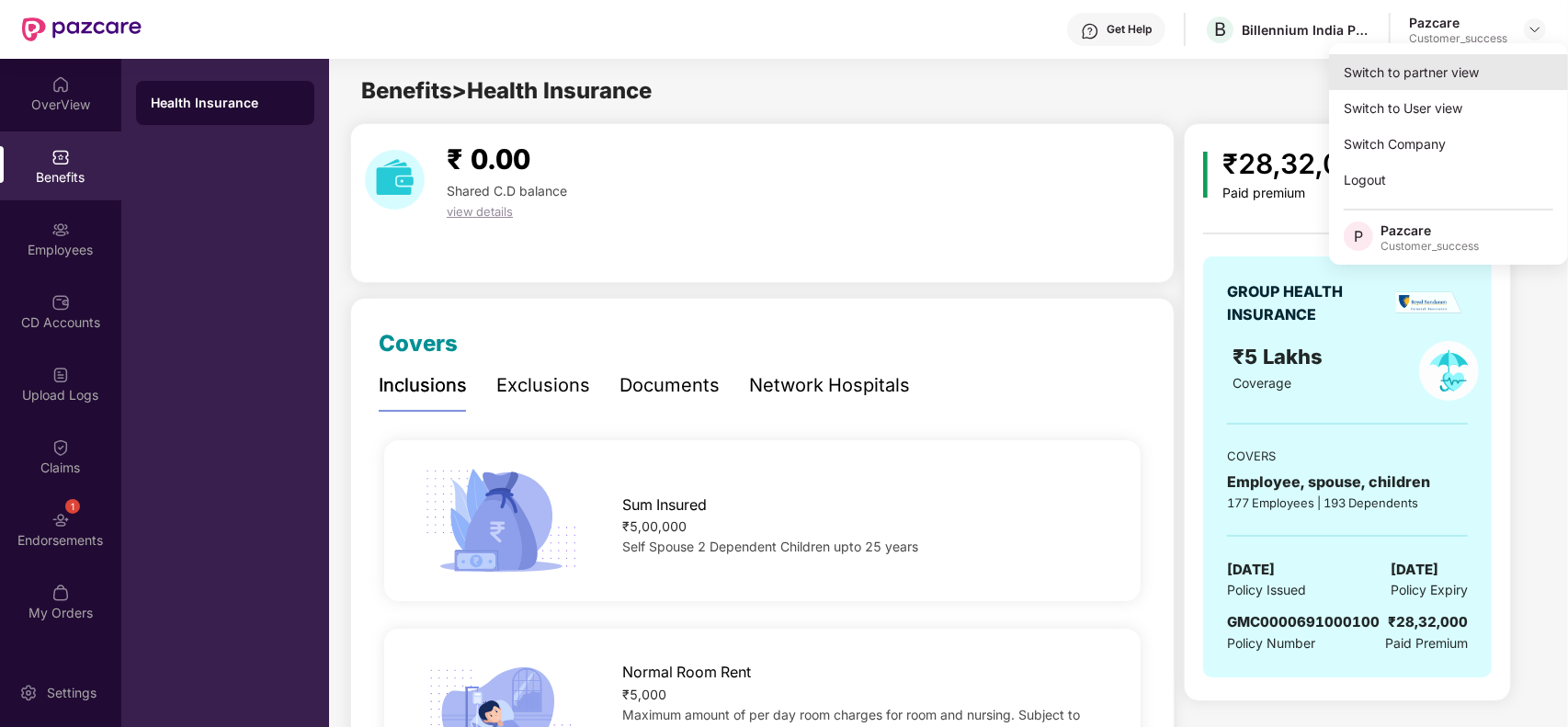
click at [1461, 72] on div "Switch to partner view" at bounding box center [1448, 72] width 239 height 36
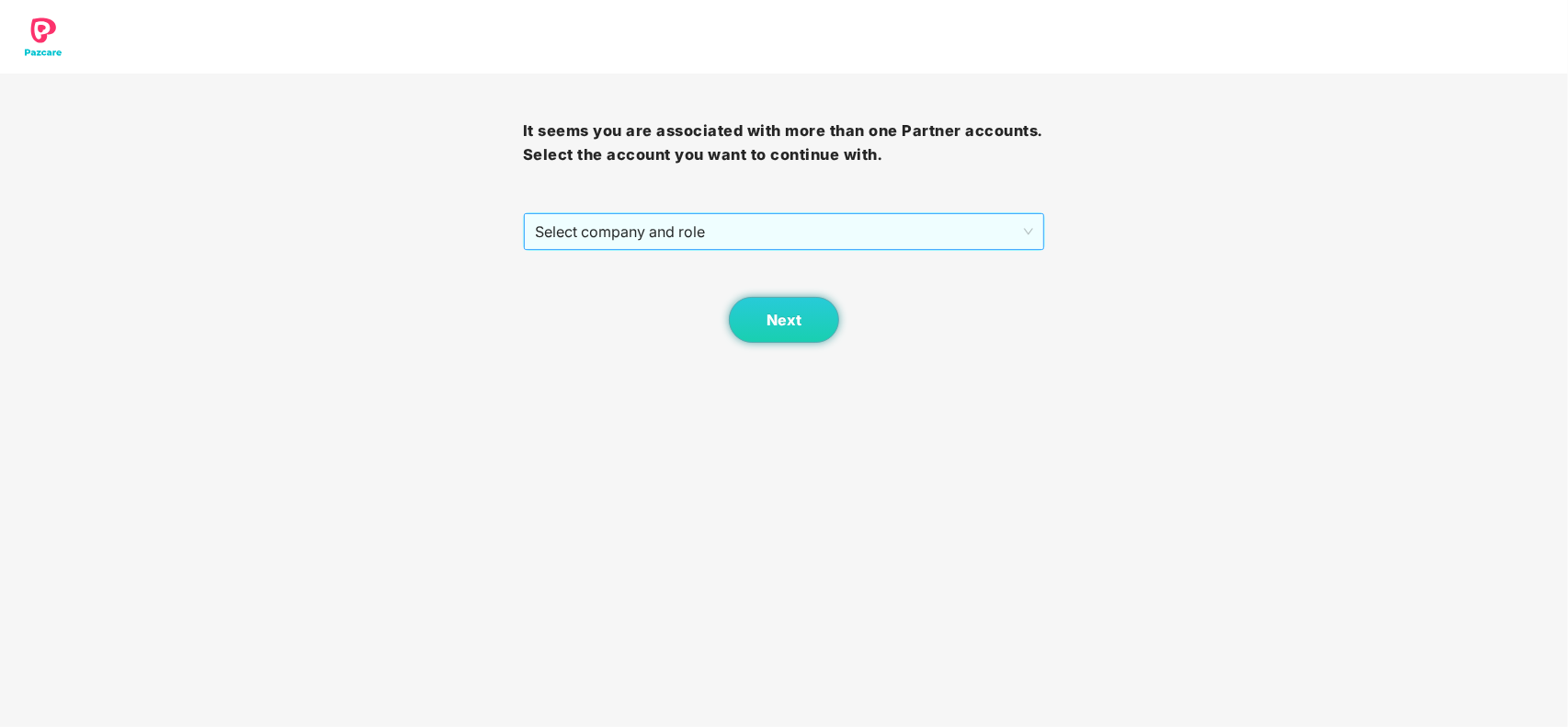
click at [719, 237] on span "Select company and role" at bounding box center [784, 232] width 499 height 35
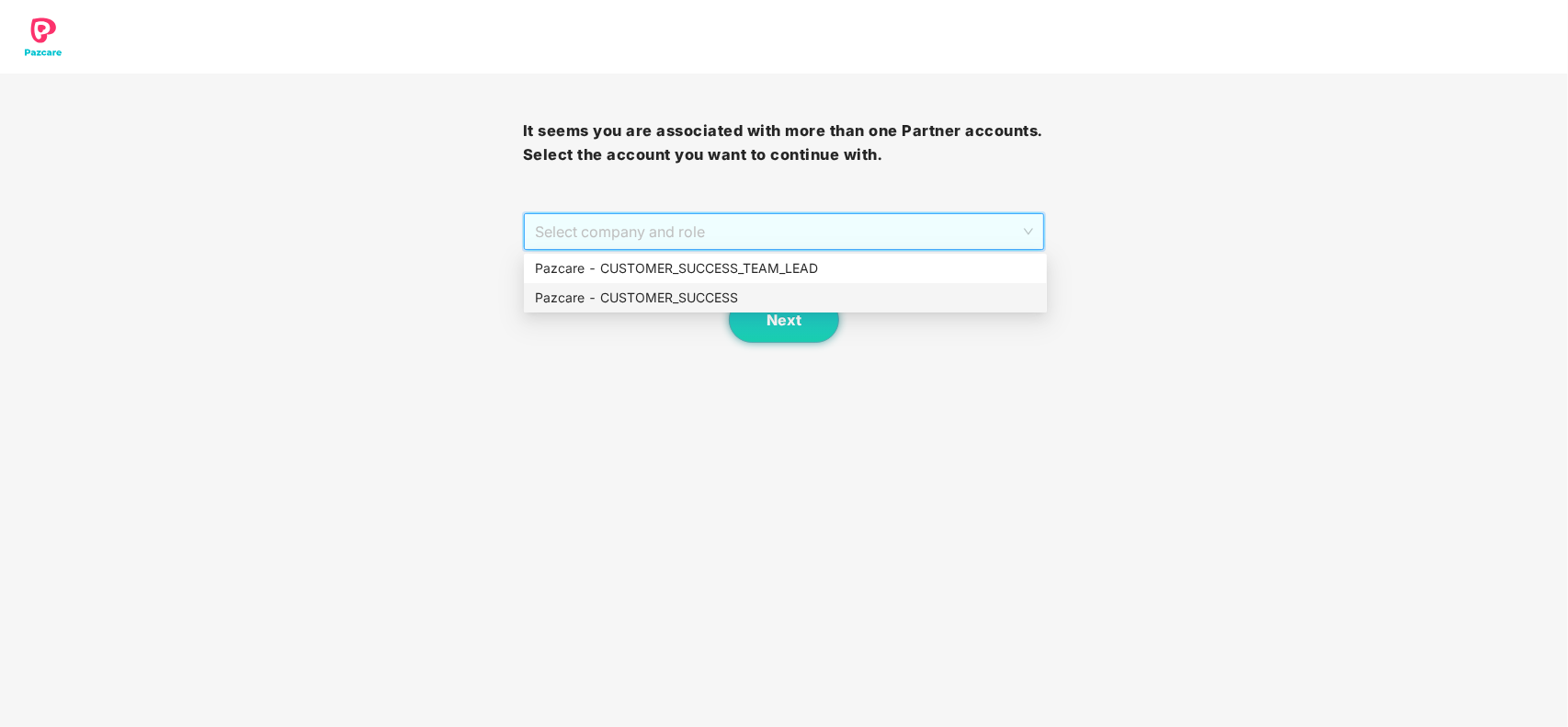
click at [683, 296] on div "Pazcare - CUSTOMER_SUCCESS" at bounding box center [785, 298] width 501 height 20
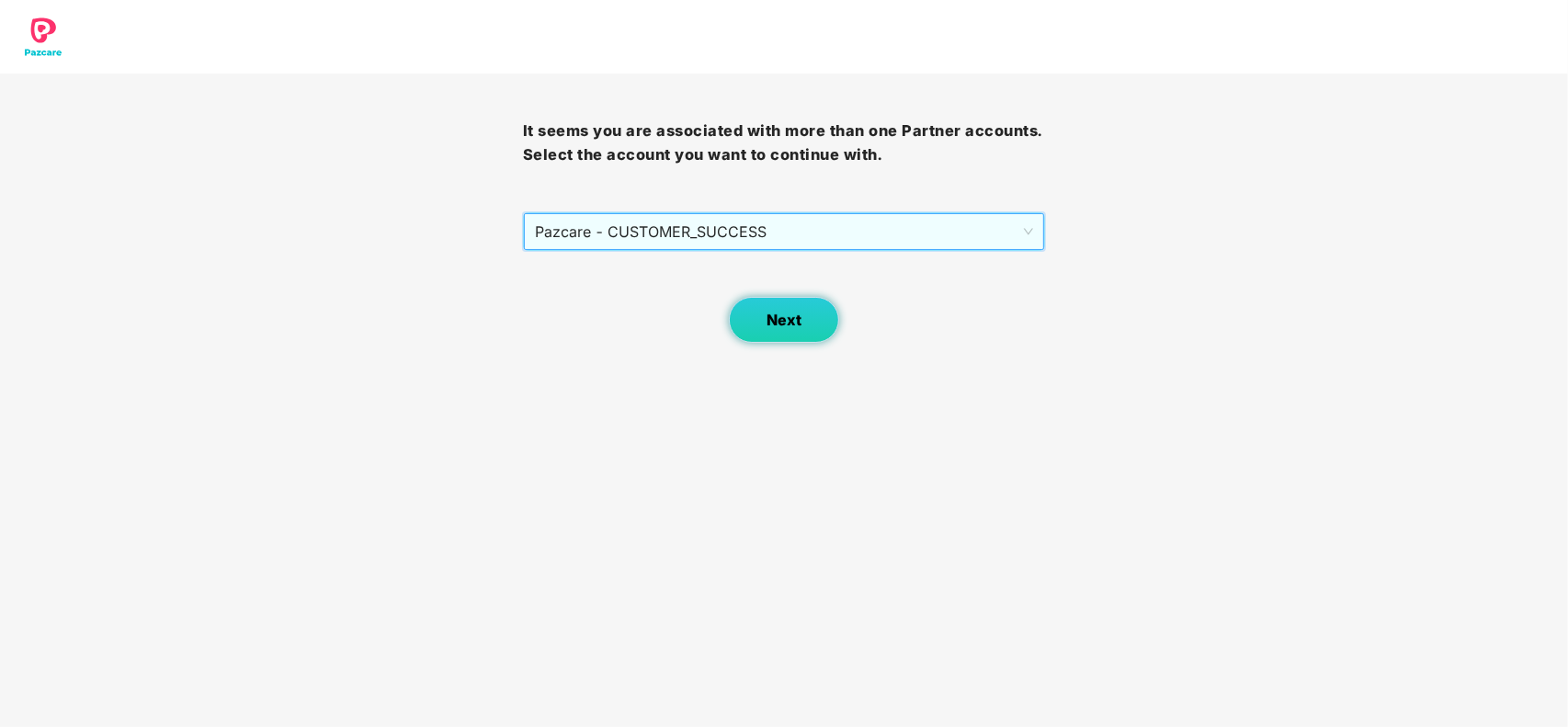
click at [788, 324] on span "Next" at bounding box center [784, 320] width 35 height 17
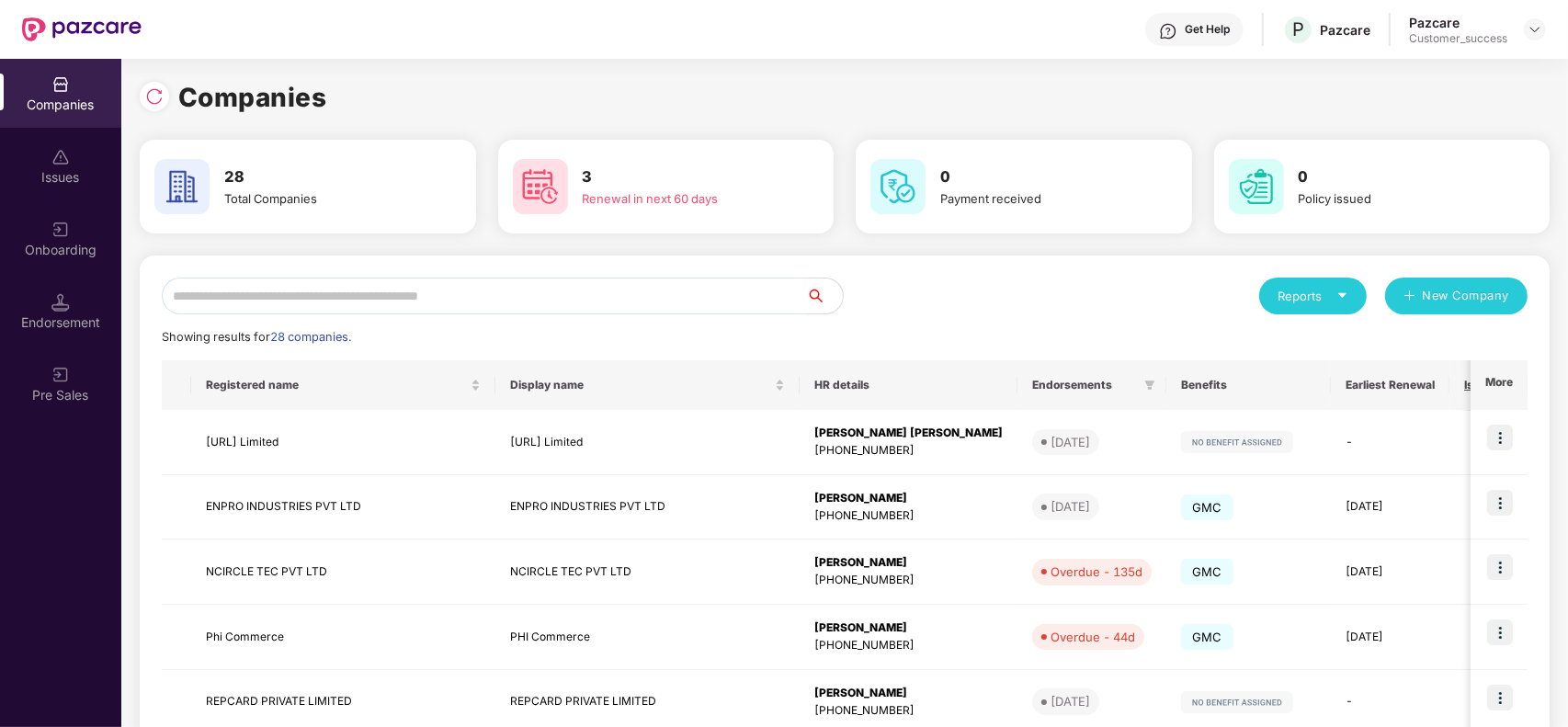
click at [503, 299] on input "text" at bounding box center [484, 296] width 644 height 37
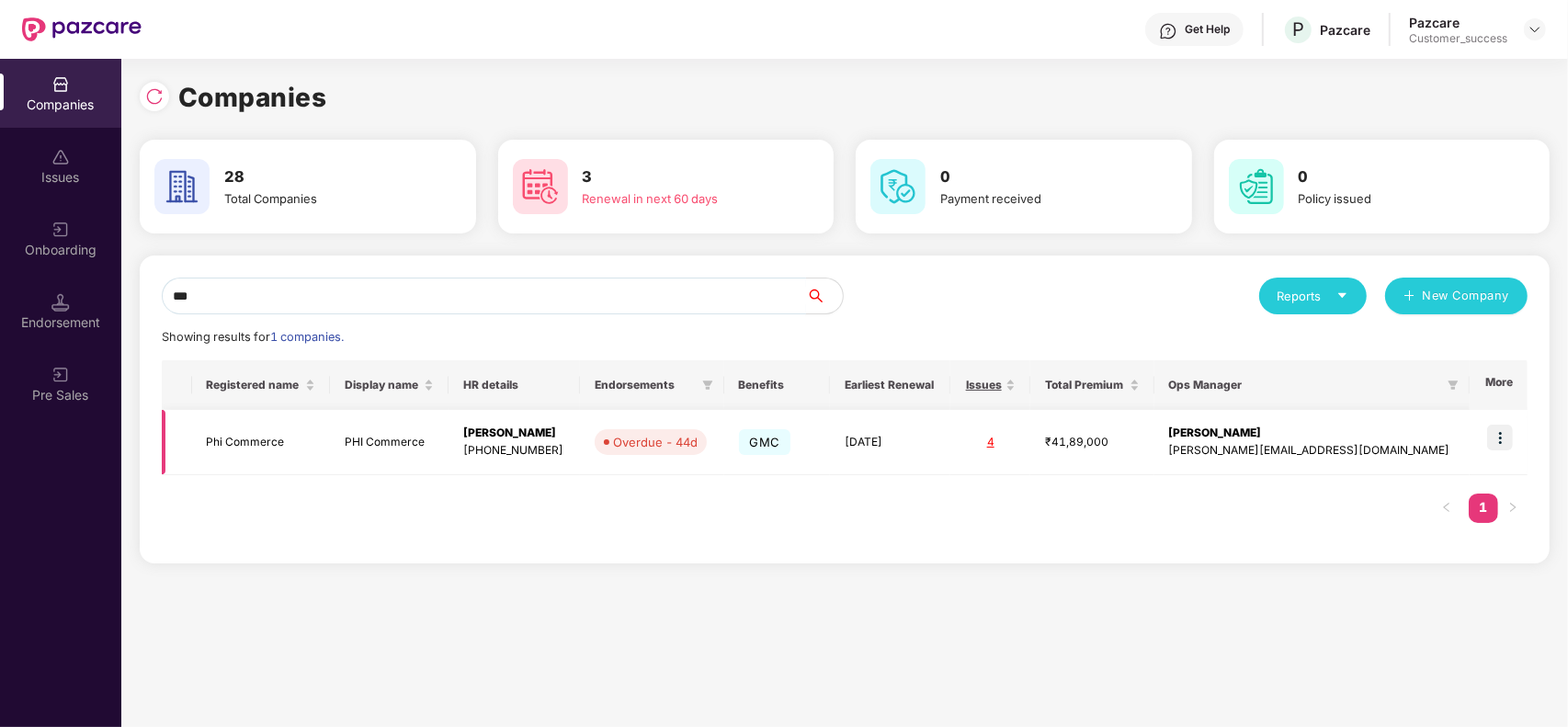
type input "***"
click at [1509, 427] on img at bounding box center [1499, 437] width 26 height 26
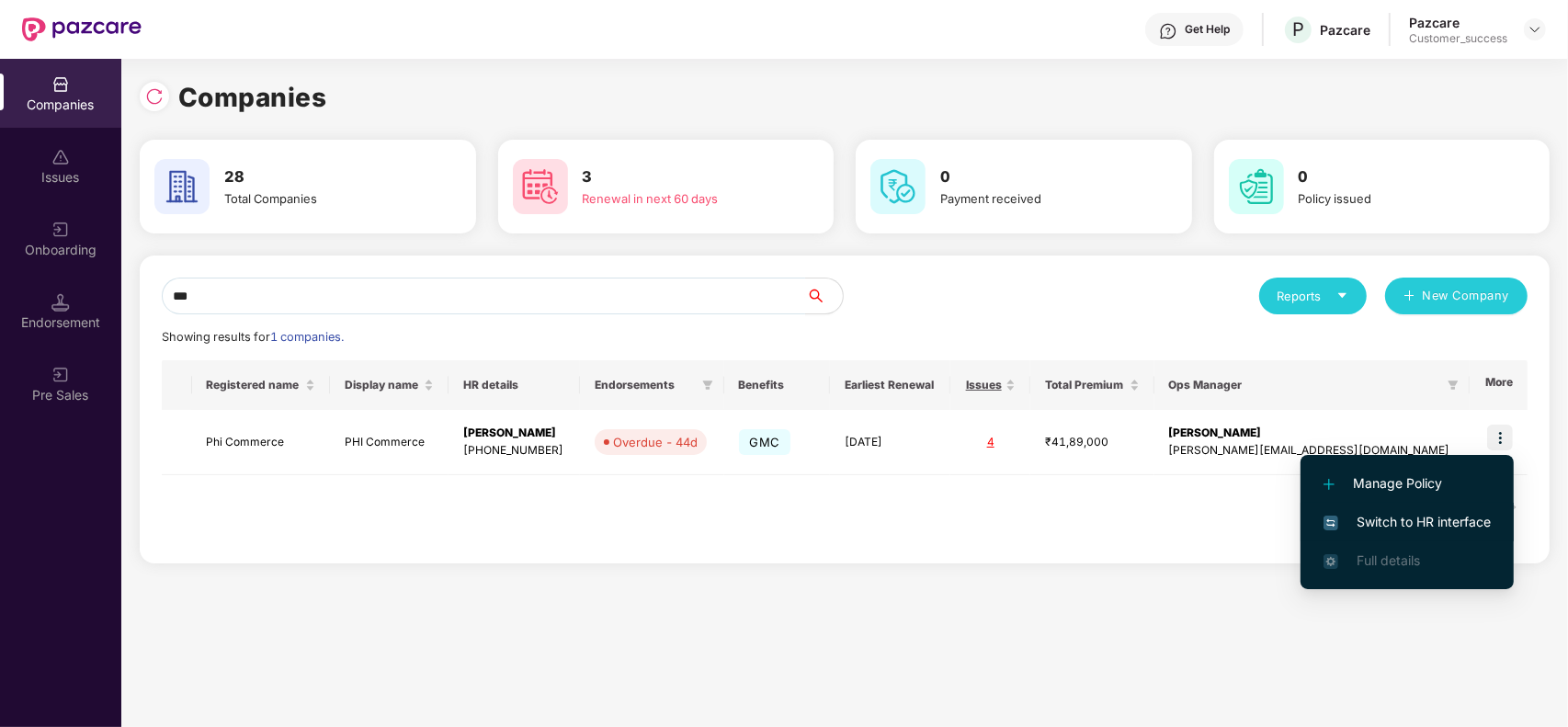
click at [1396, 516] on span "Switch to HR interface" at bounding box center [1407, 522] width 168 height 20
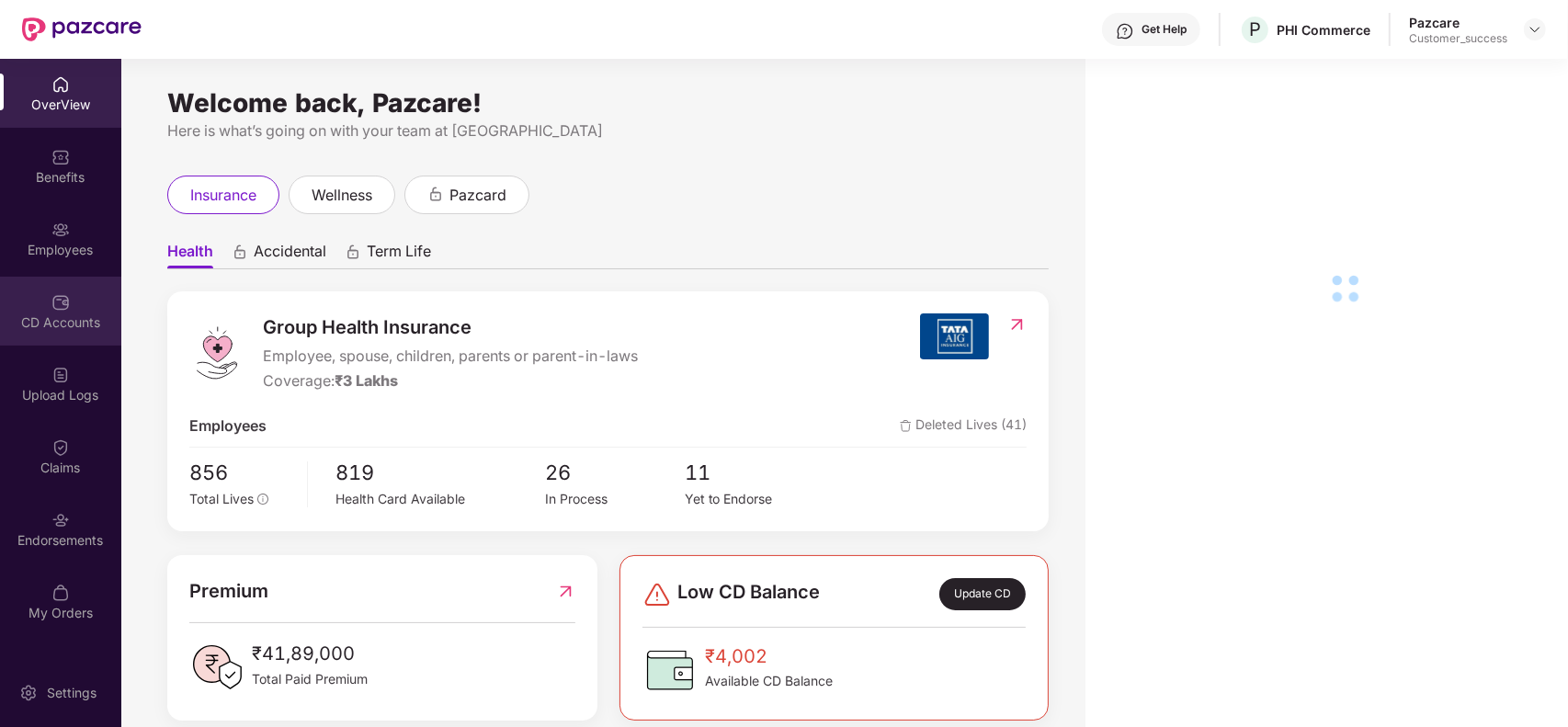
click at [72, 308] on div "CD Accounts" at bounding box center [60, 310] width 121 height 69
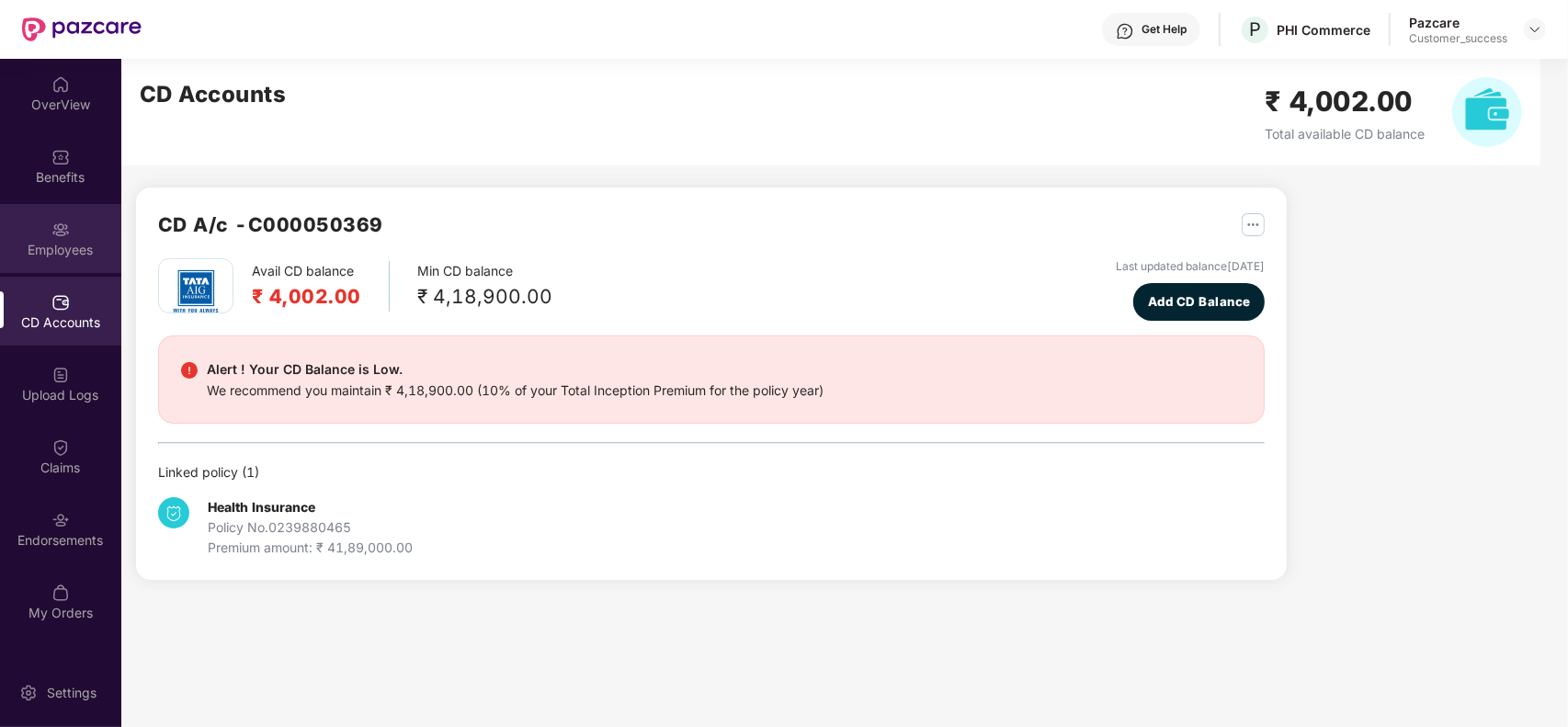
click at [66, 237] on div "Employees" at bounding box center [60, 238] width 121 height 69
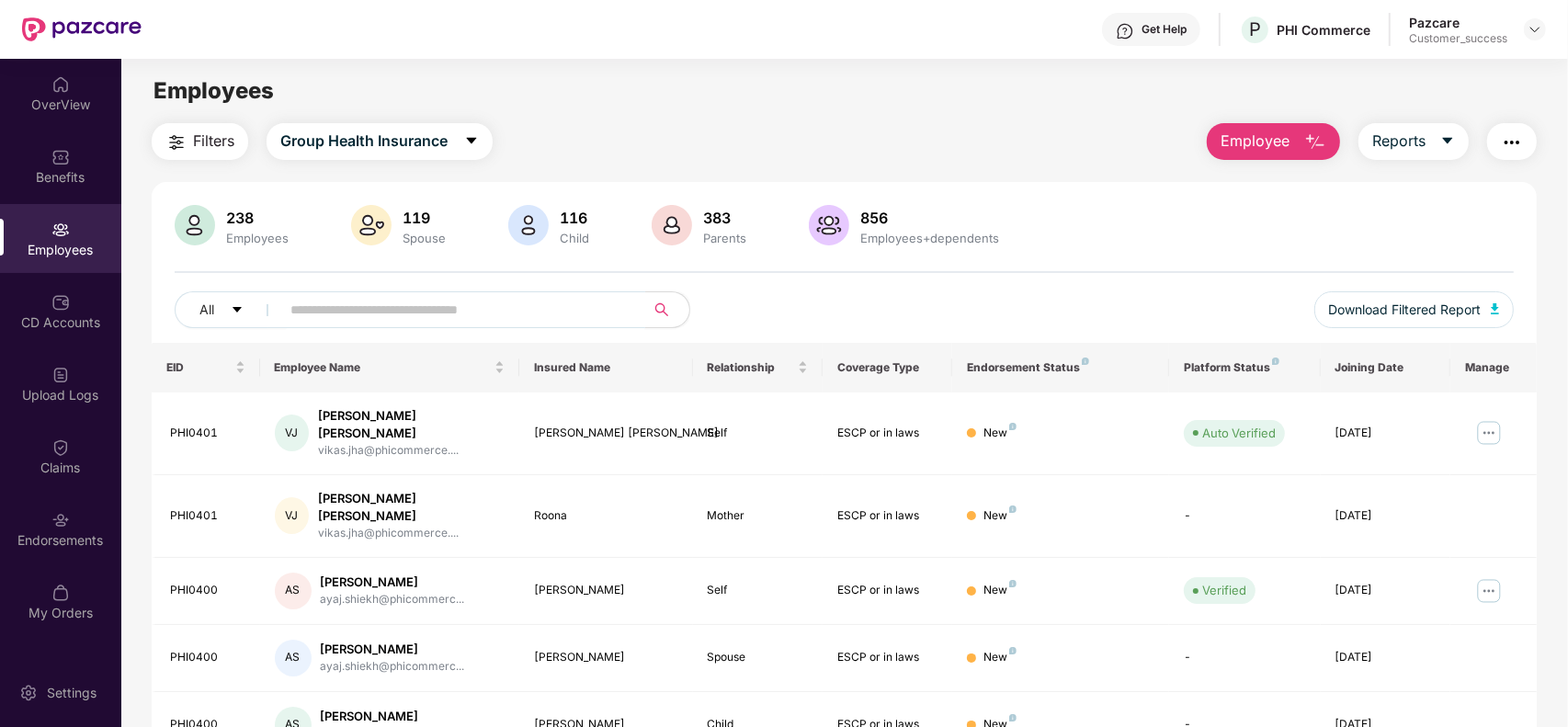
click at [448, 313] on input "text" at bounding box center [455, 309] width 329 height 27
paste input "*"
click at [448, 313] on input "text" at bounding box center [455, 309] width 329 height 27
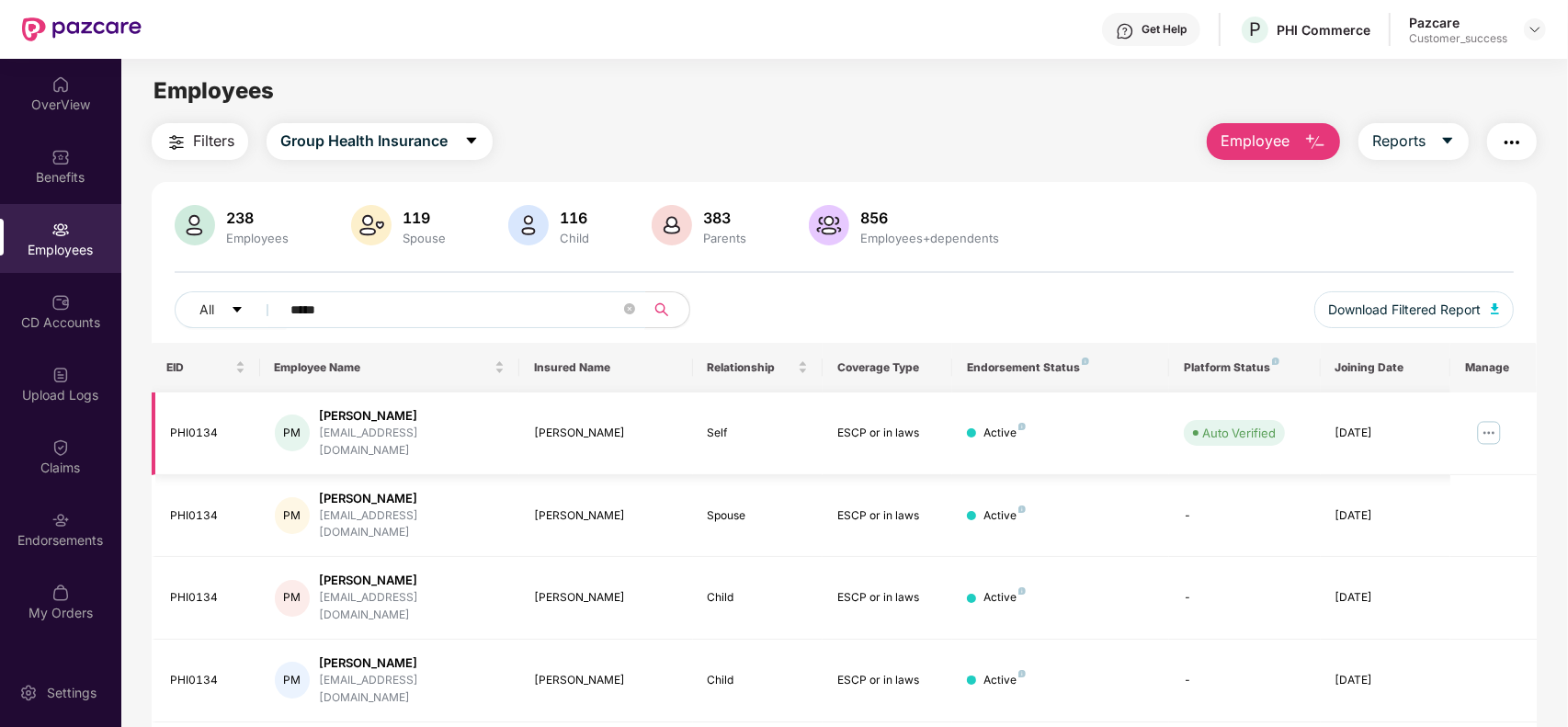
type input "*****"
click at [1486, 426] on img at bounding box center [1489, 432] width 29 height 29
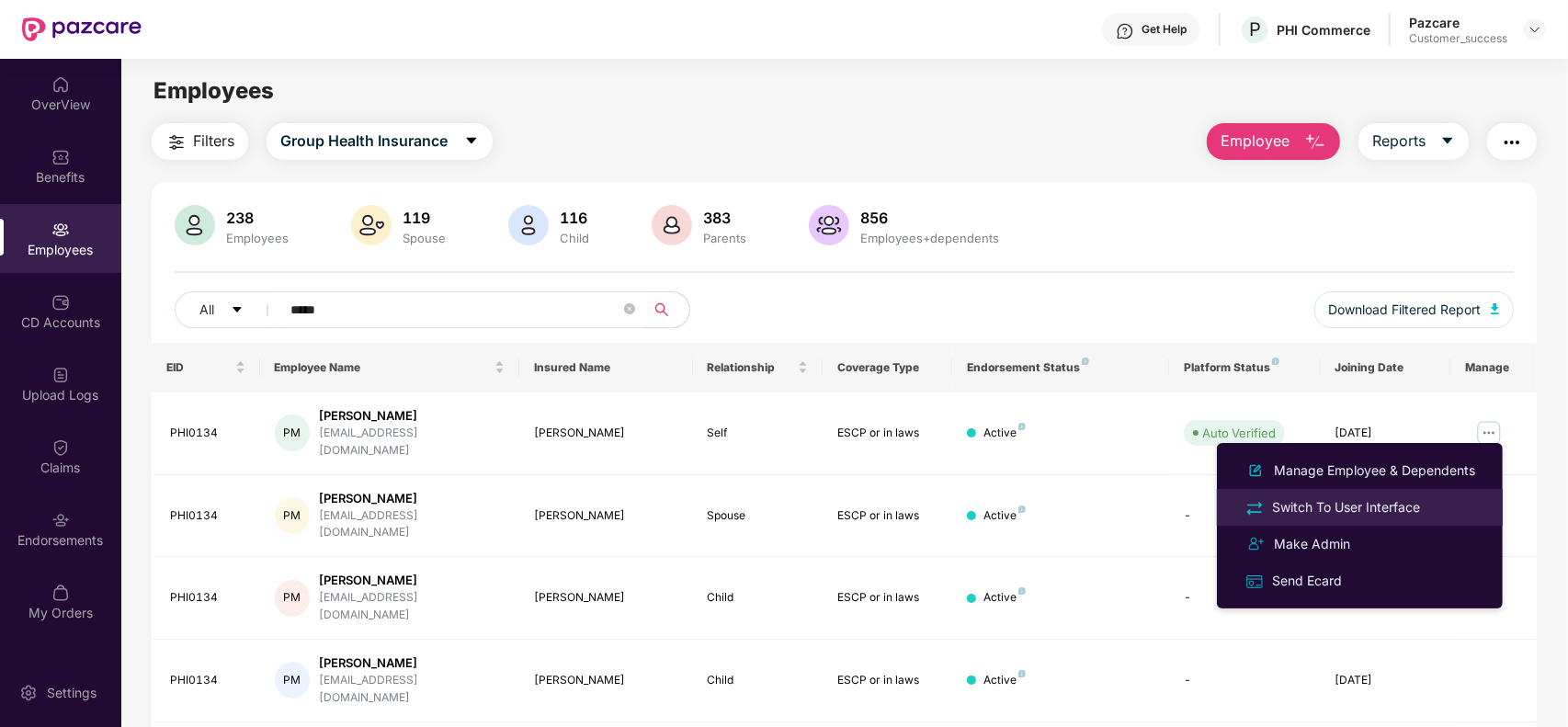
click at [1363, 499] on div "Switch To User Interface" at bounding box center [1346, 507] width 155 height 20
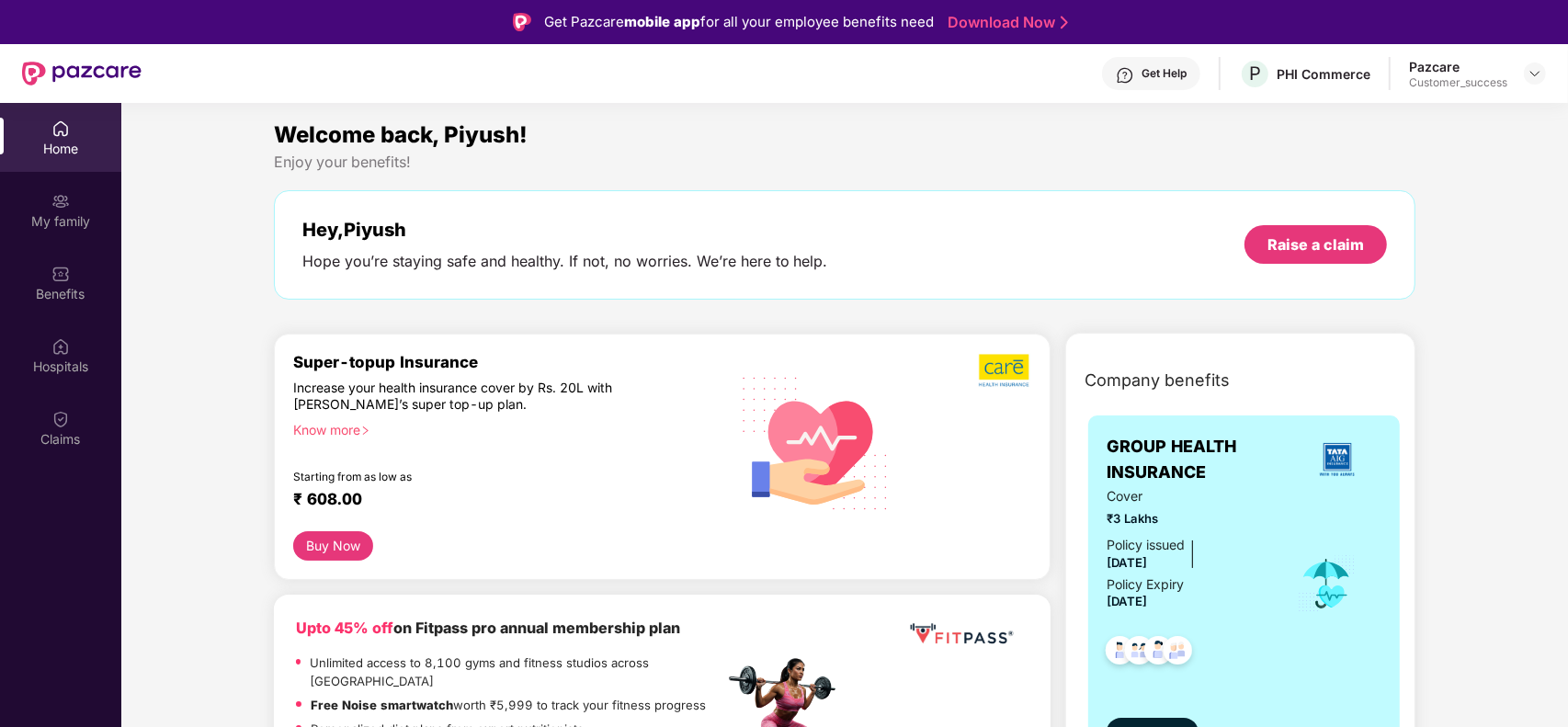
click at [1232, 591] on div "Policy issued [DATE] Policy Expiry [DATE]" at bounding box center [1189, 574] width 166 height 79
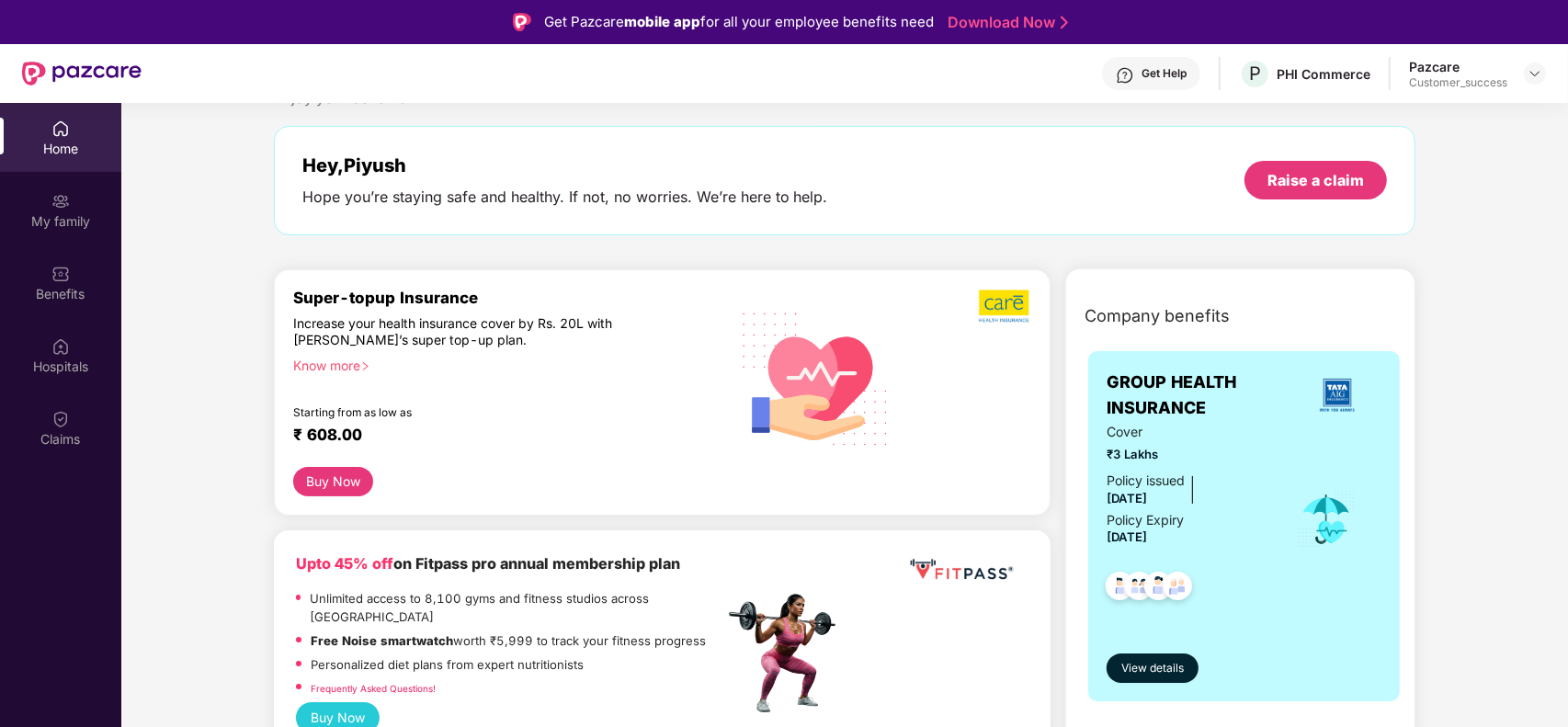
scroll to position [92, 0]
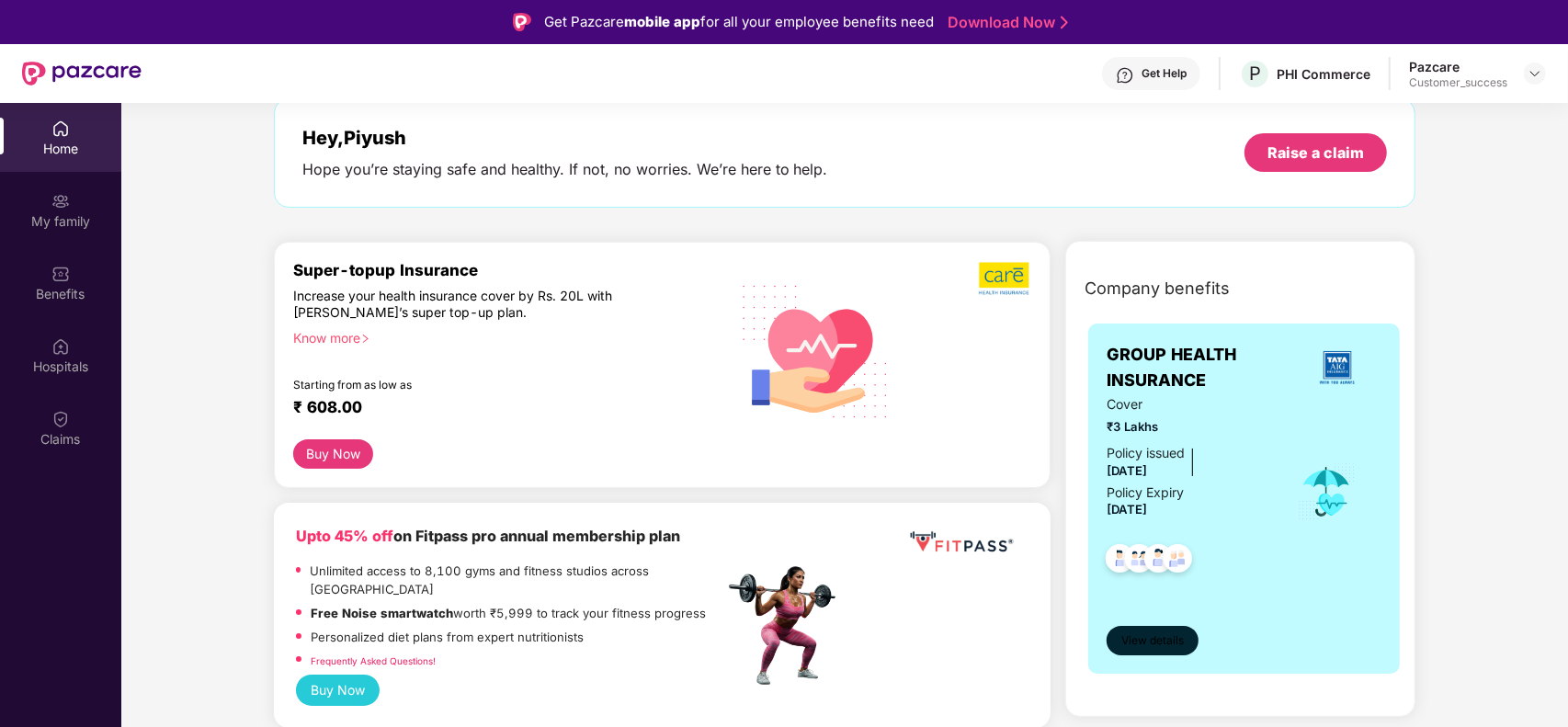
click at [1156, 630] on button "View details" at bounding box center [1152, 641] width 92 height 29
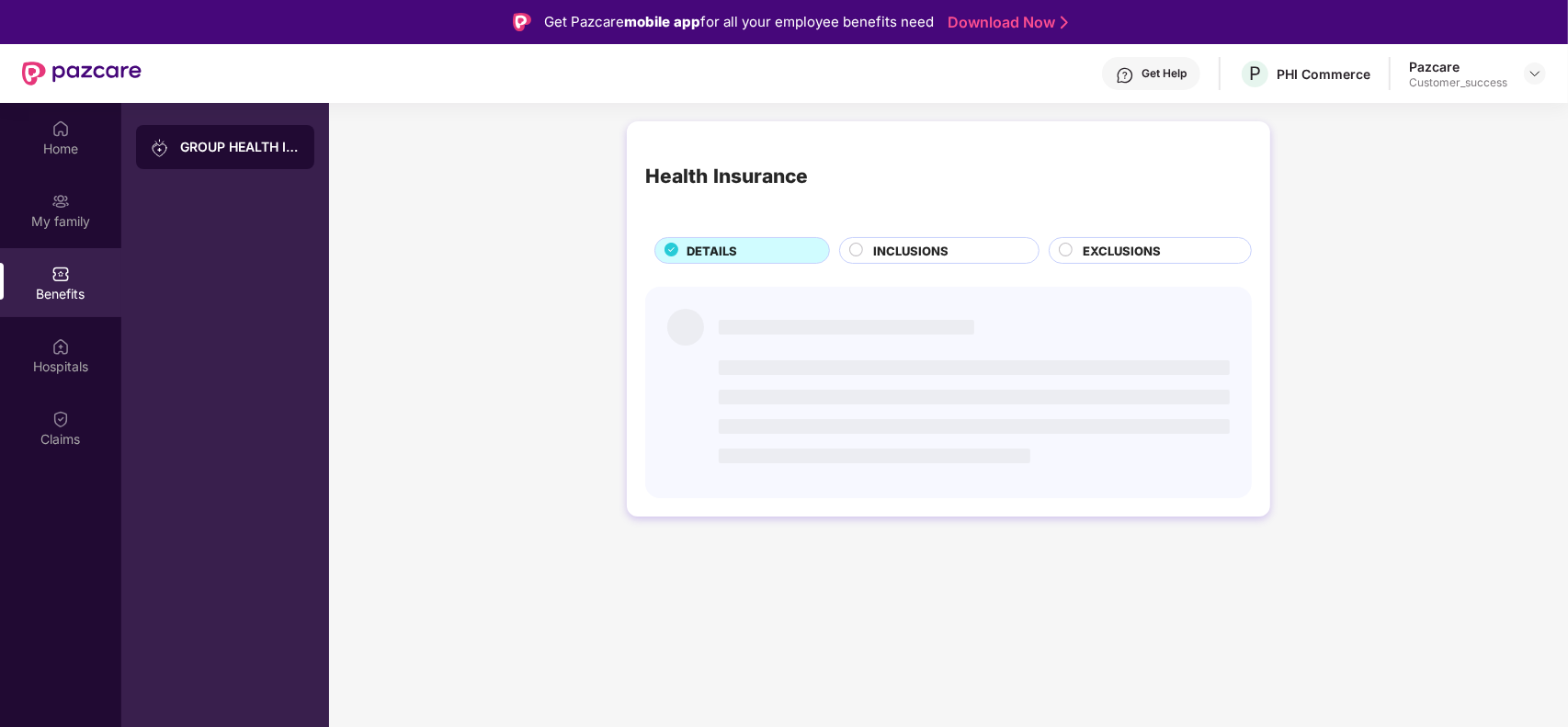
scroll to position [0, 0]
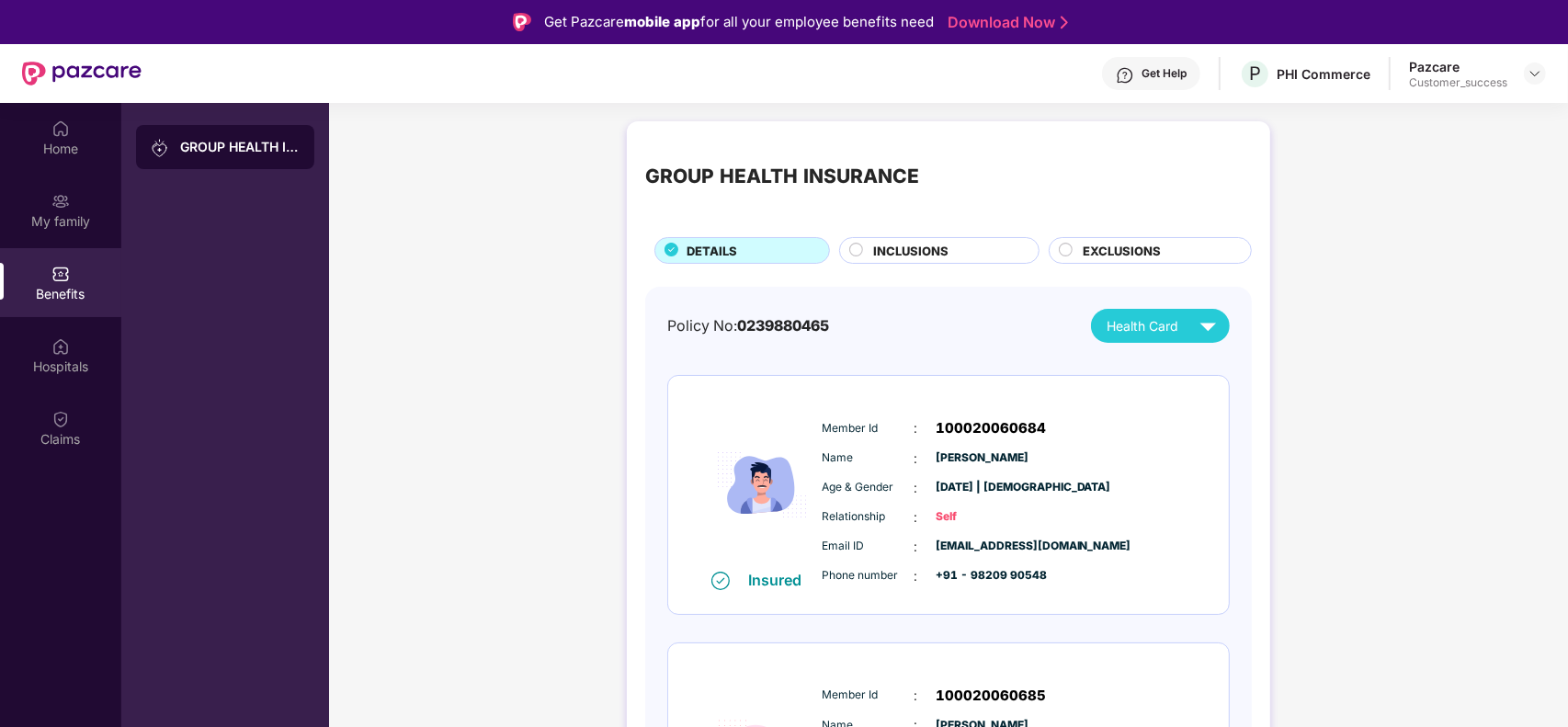
click at [949, 331] on div "Policy No: 0239880465 Health Card" at bounding box center [948, 326] width 562 height 34
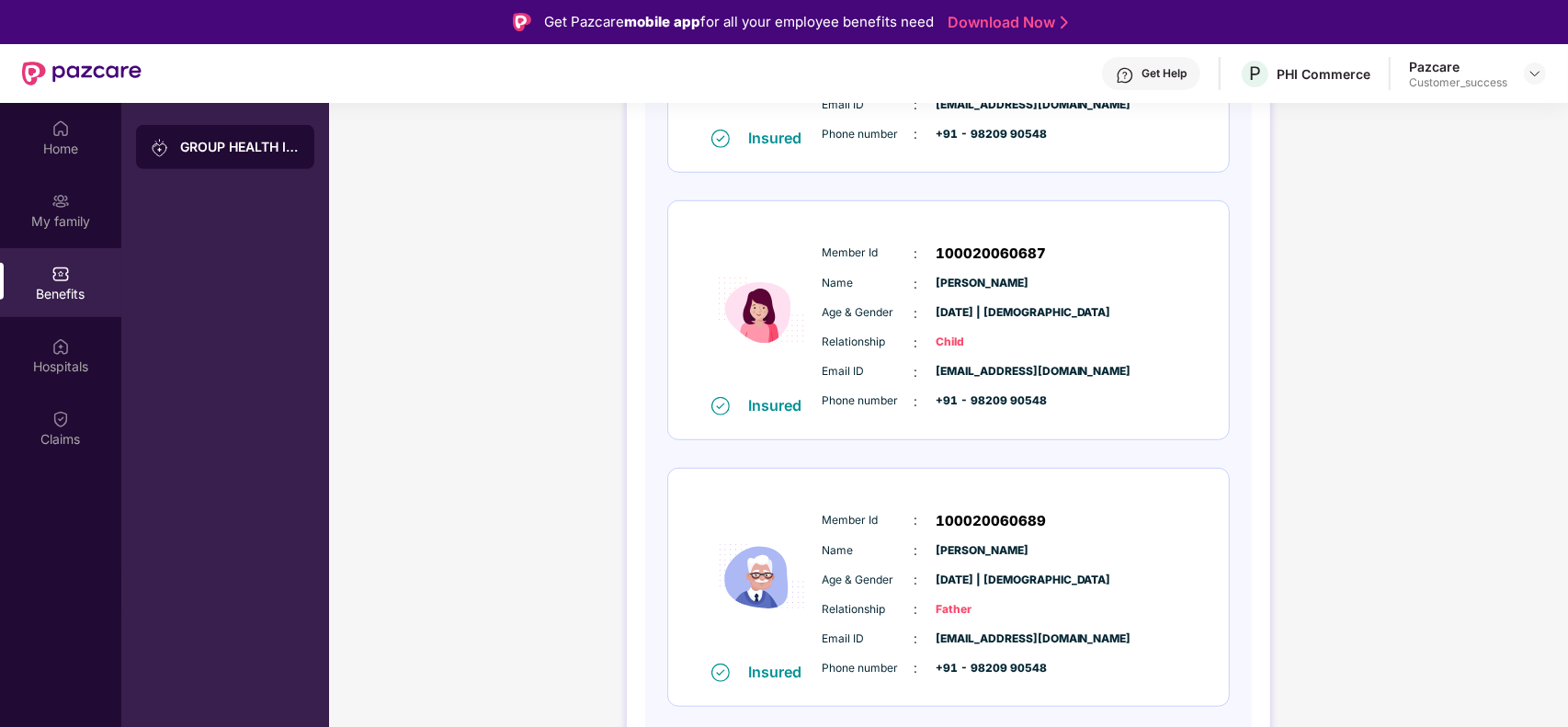
scroll to position [1011, 0]
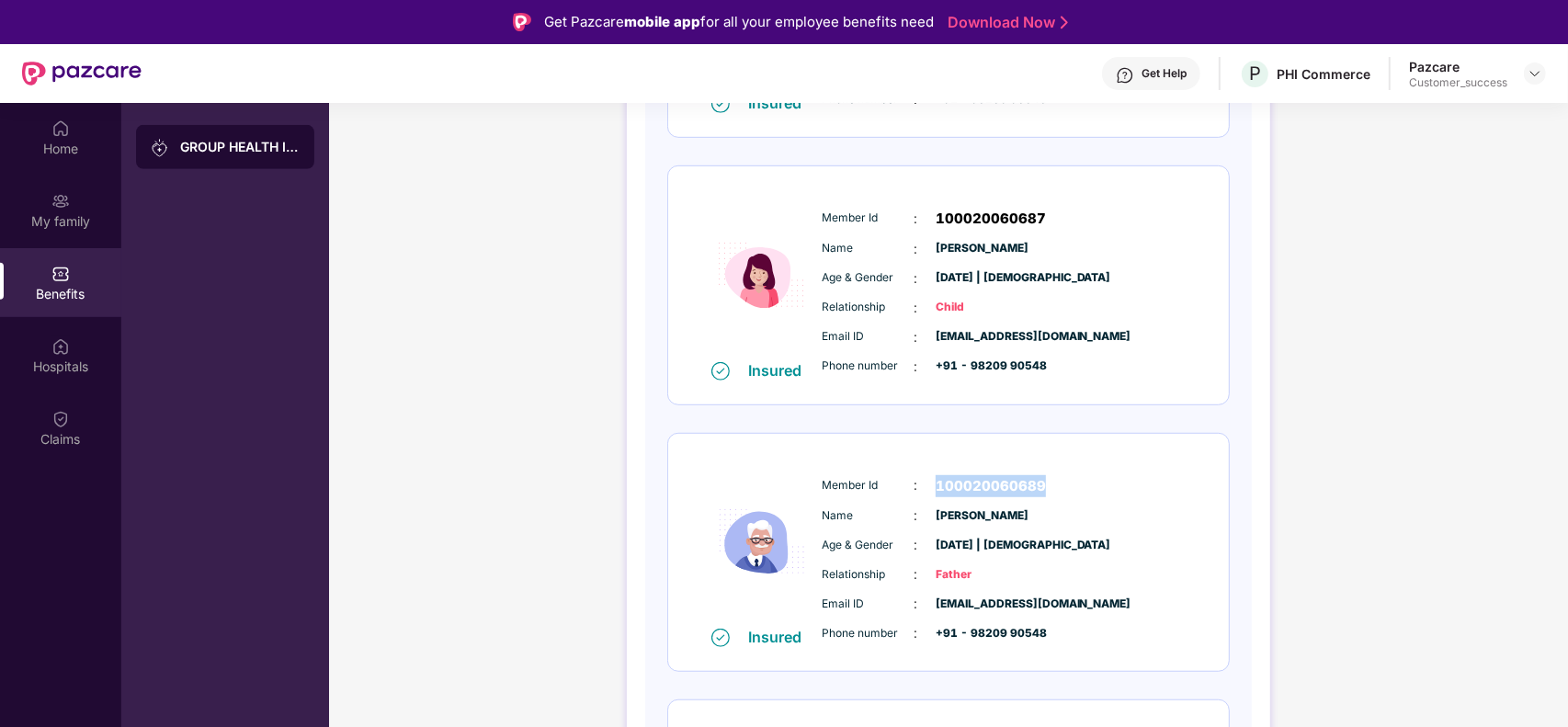
drag, startPoint x: 1051, startPoint y: 479, endPoint x: 935, endPoint y: 491, distance: 116.6
click at [935, 491] on div "Member Id : 100020060689" at bounding box center [1004, 486] width 364 height 22
copy span "100020060689"
drag, startPoint x: 1022, startPoint y: 520, endPoint x: 930, endPoint y: 510, distance: 92.5
click at [930, 510] on div "Name : [PERSON_NAME]" at bounding box center [1004, 516] width 364 height 20
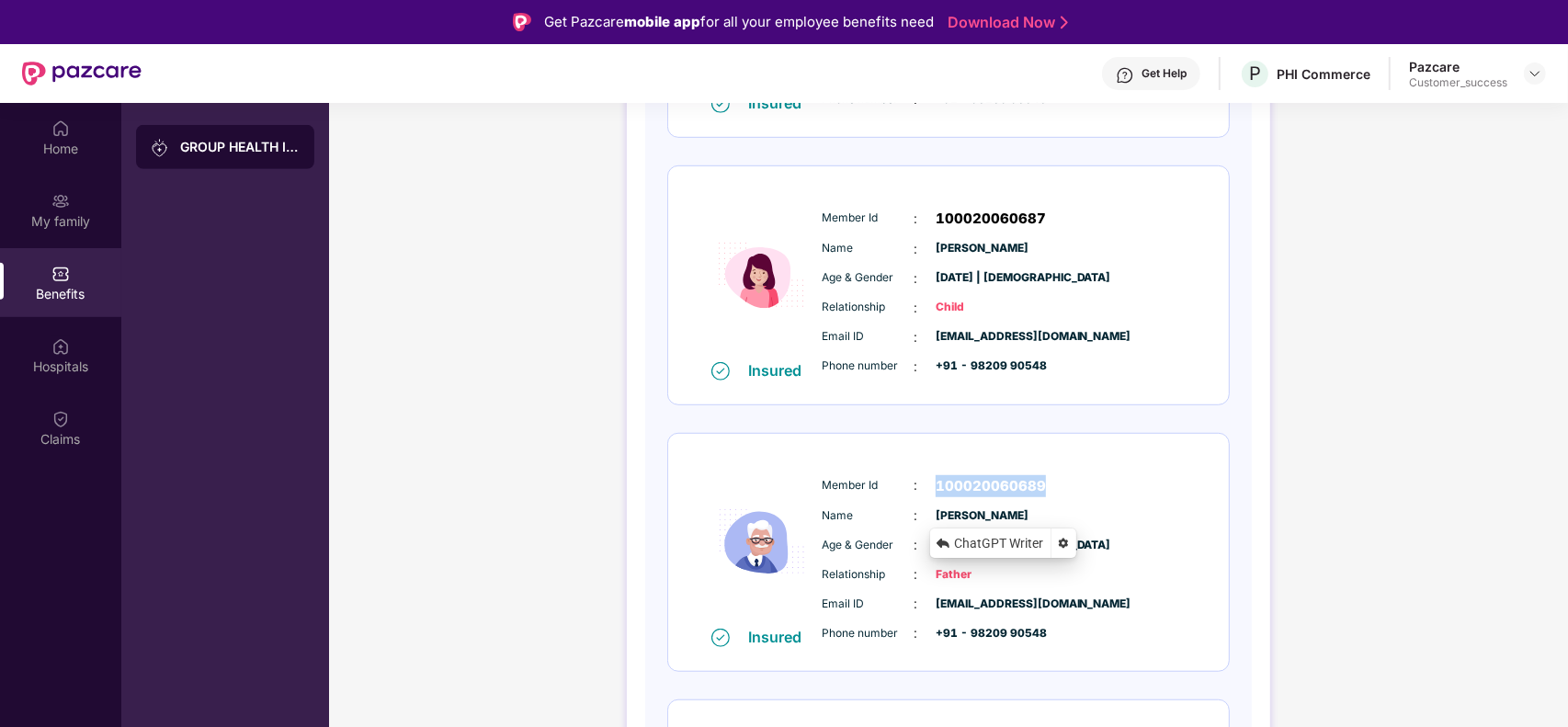
copy span "[PERSON_NAME]"
click at [1230, 283] on div "Policy No: 0239880465 Health Card Insured Member Id : 100020060684 Name : [PERS…" at bounding box center [949, 142] width 607 height 1731
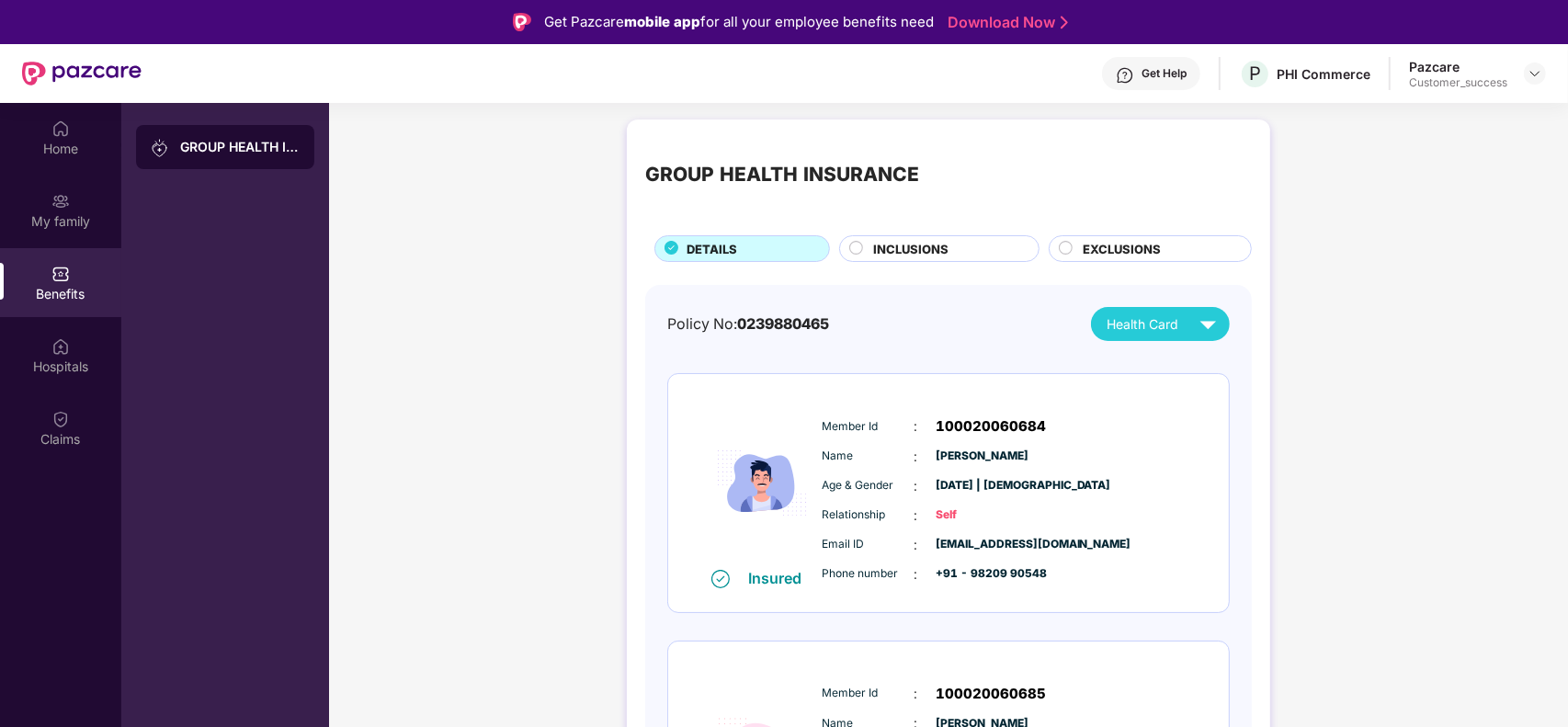
scroll to position [0, 0]
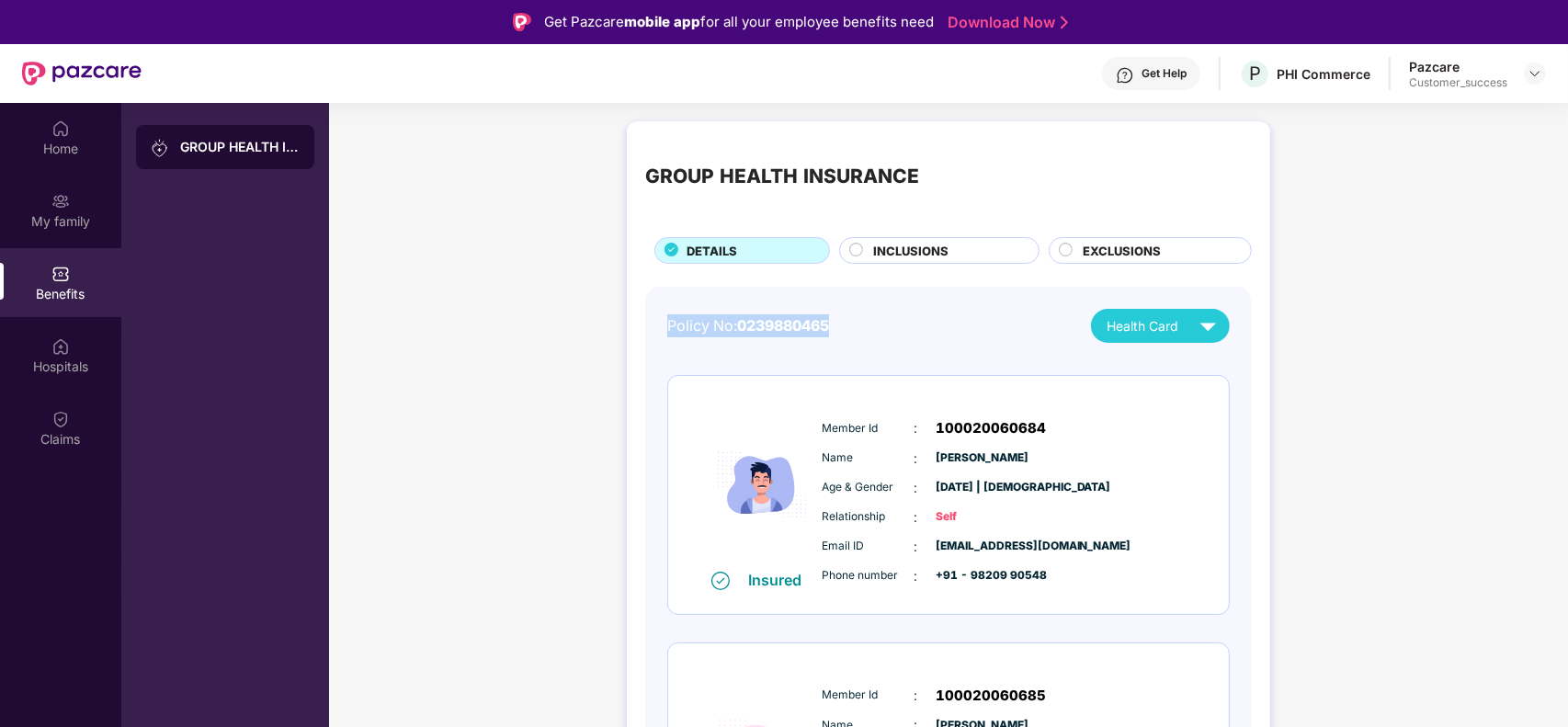
drag, startPoint x: 851, startPoint y: 329, endPoint x: 667, endPoint y: 327, distance: 184.0
click at [667, 327] on div "Policy No: 0239880465 Health Card" at bounding box center [948, 326] width 562 height 34
copy div "Policy No: 0239880465"
drag, startPoint x: 1266, startPoint y: 64, endPoint x: 1316, endPoint y: 113, distance: 70.0
click at [1316, 113] on div "PHI Commerce" at bounding box center [1288, 109] width 100 height 29
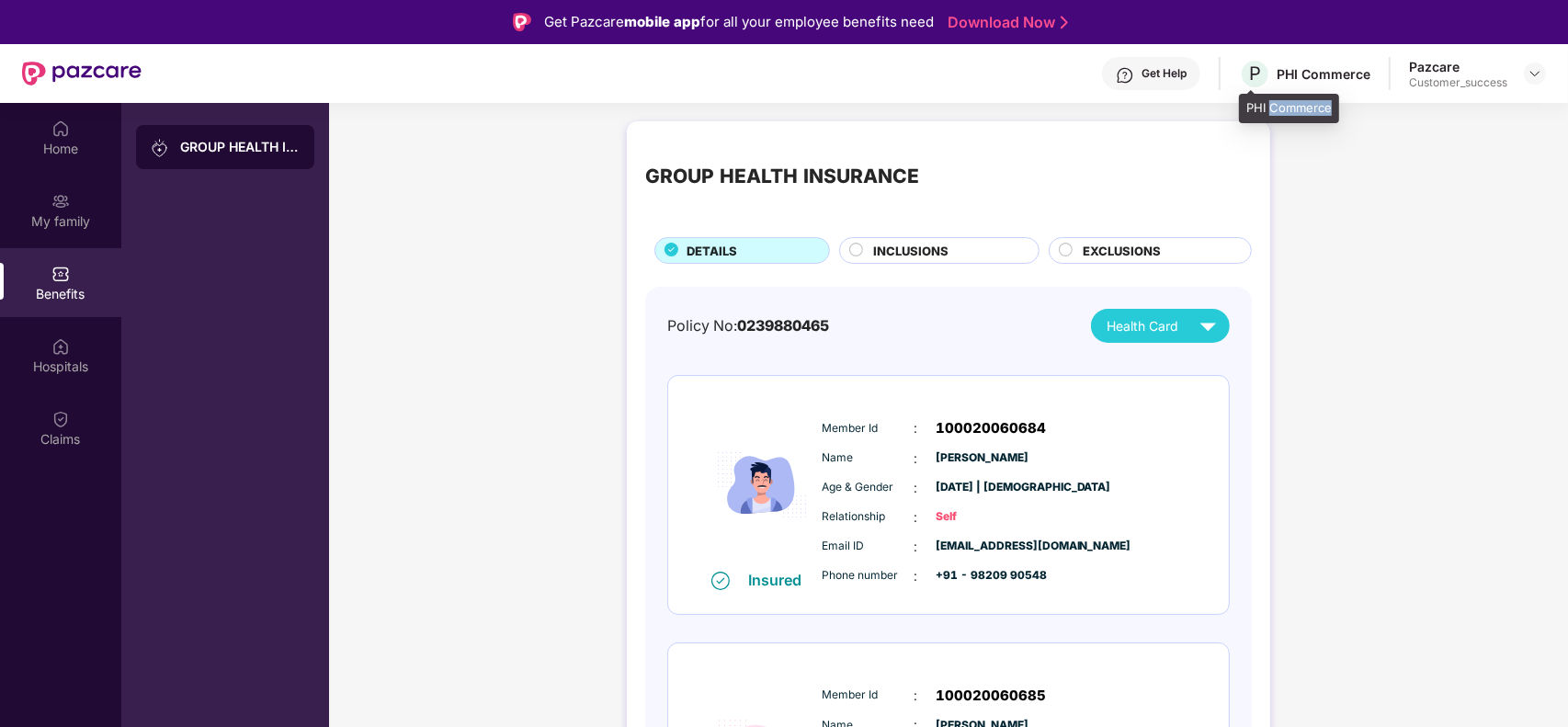
click at [1316, 113] on div "PHI Commerce" at bounding box center [1288, 109] width 100 height 29
copy div "Commerce"
